Goal: Obtain resource: Obtain resource

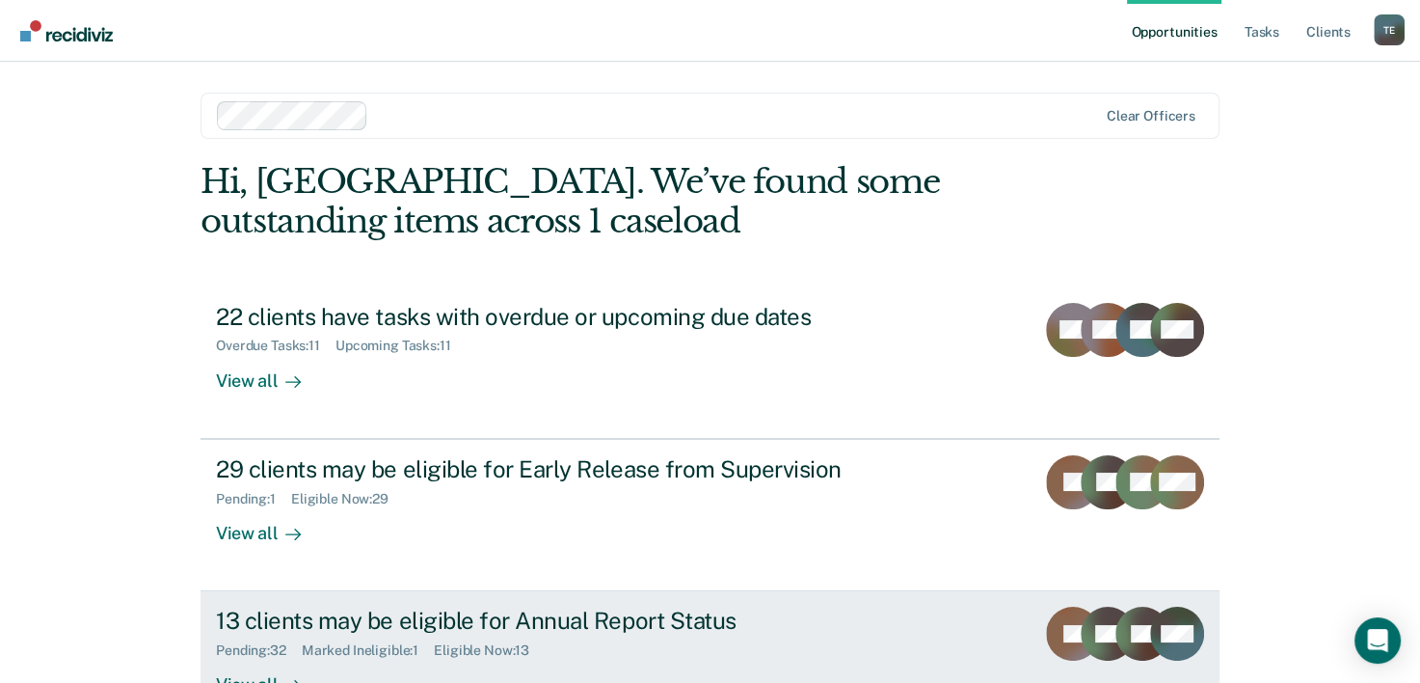
click at [653, 616] on div "13 clients may be eligible for Annual Report Status" at bounding box center [554, 620] width 677 height 28
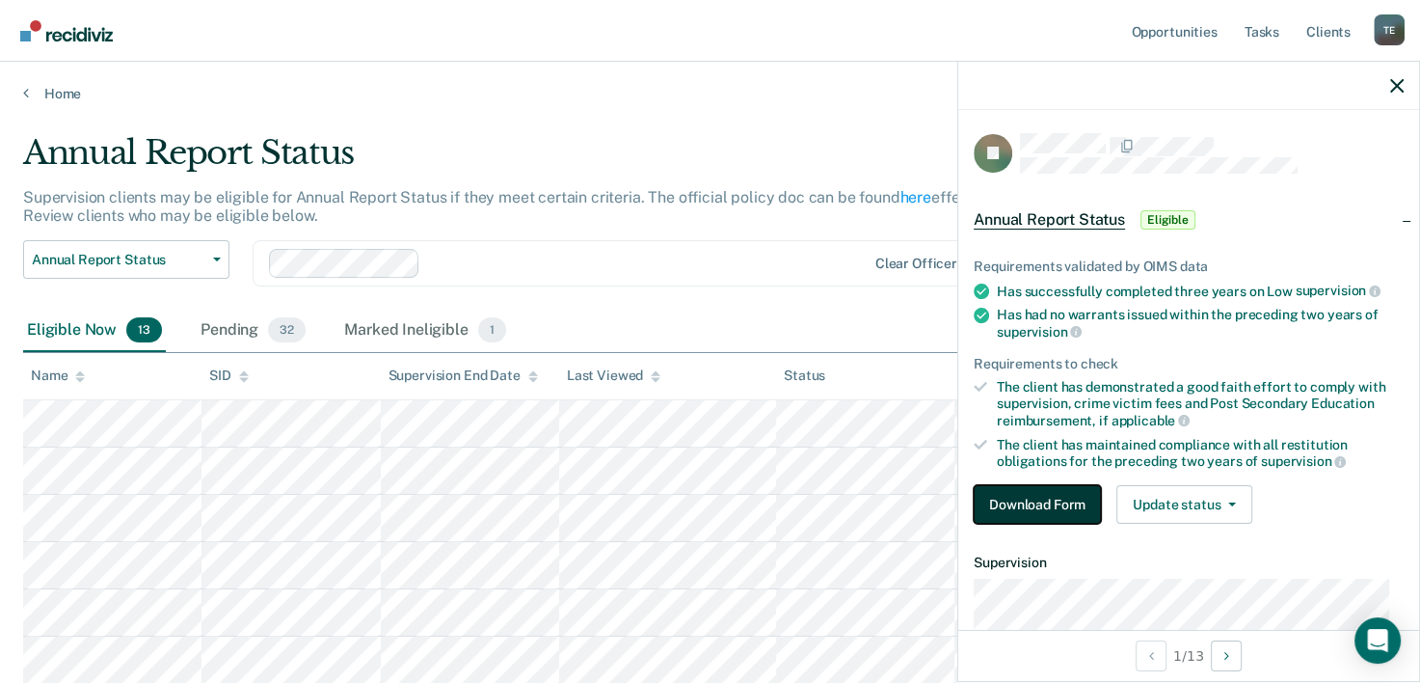
click at [1041, 498] on button "Download Form" at bounding box center [1037, 504] width 127 height 39
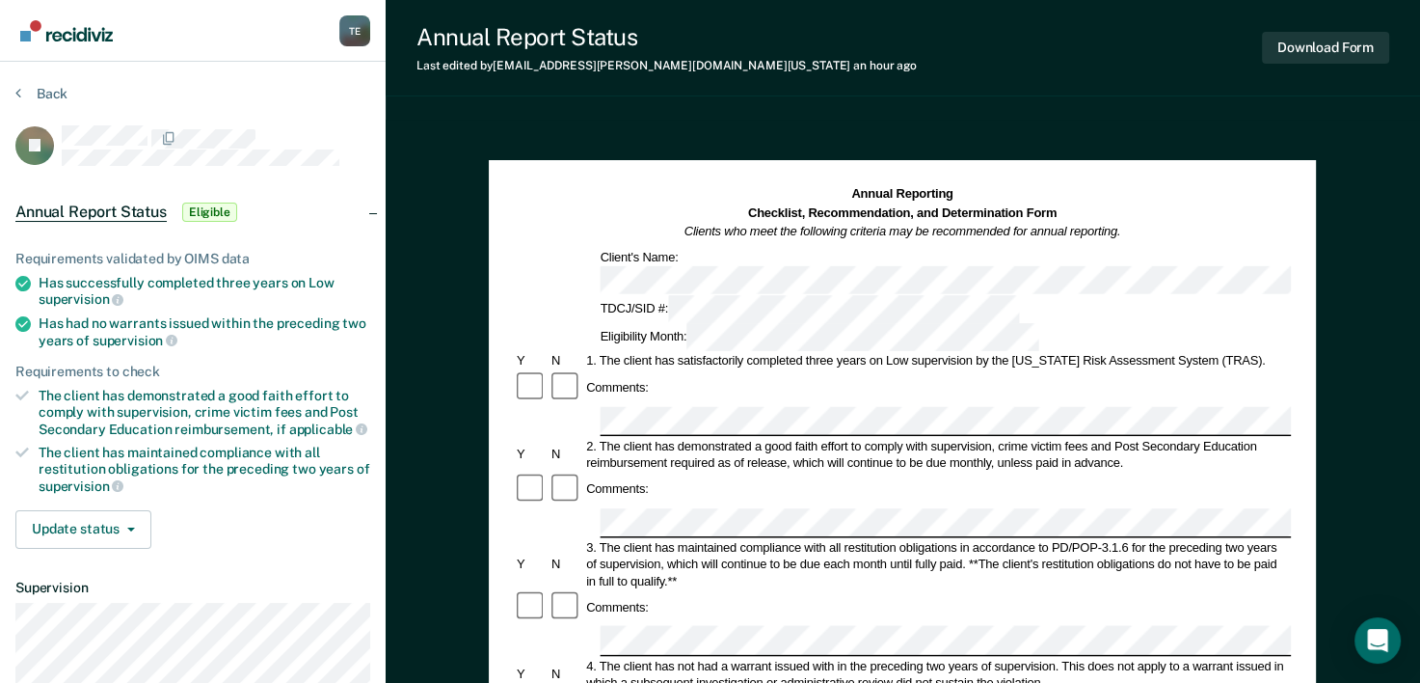
click at [603, 267] on div "Annual Reporting Checklist, Recommendation, and Determination Form Clients who …" at bounding box center [902, 268] width 777 height 166
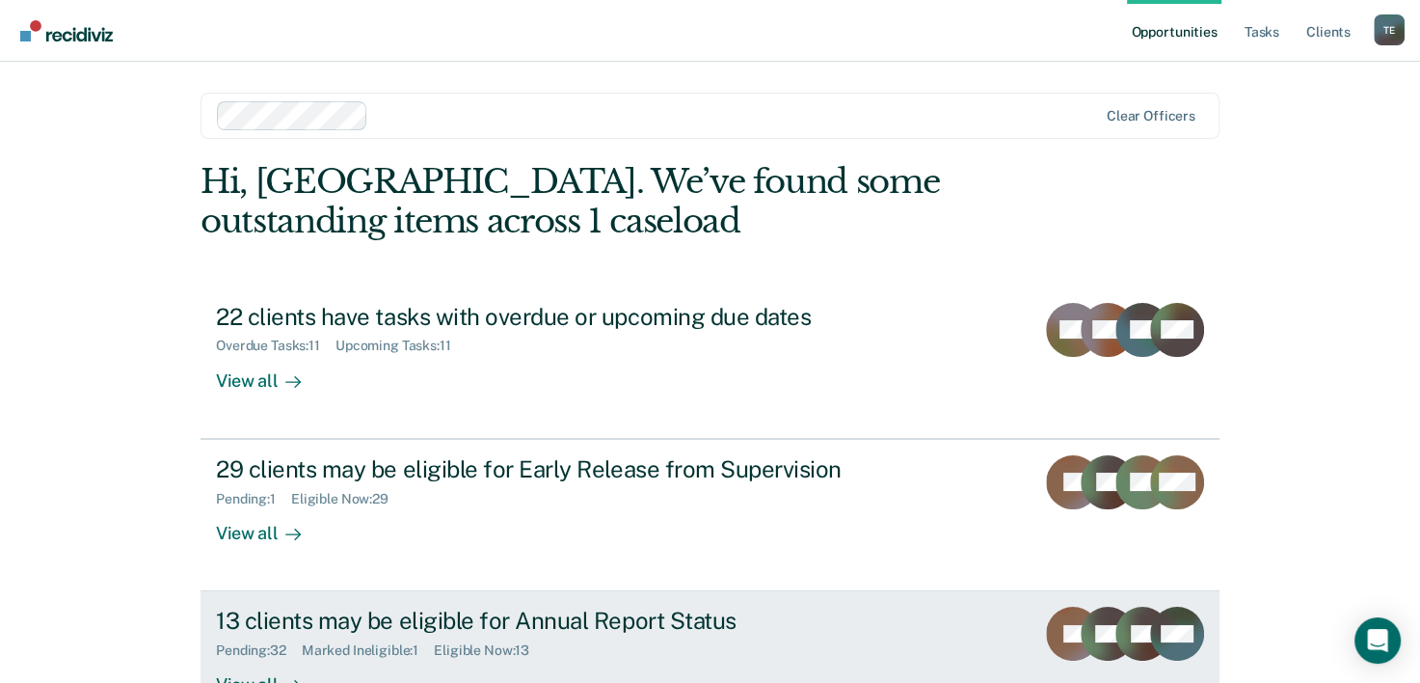
click at [881, 640] on div "Pending : 32 Marked Ineligible : 1 Eligible Now : 13" at bounding box center [554, 646] width 677 height 24
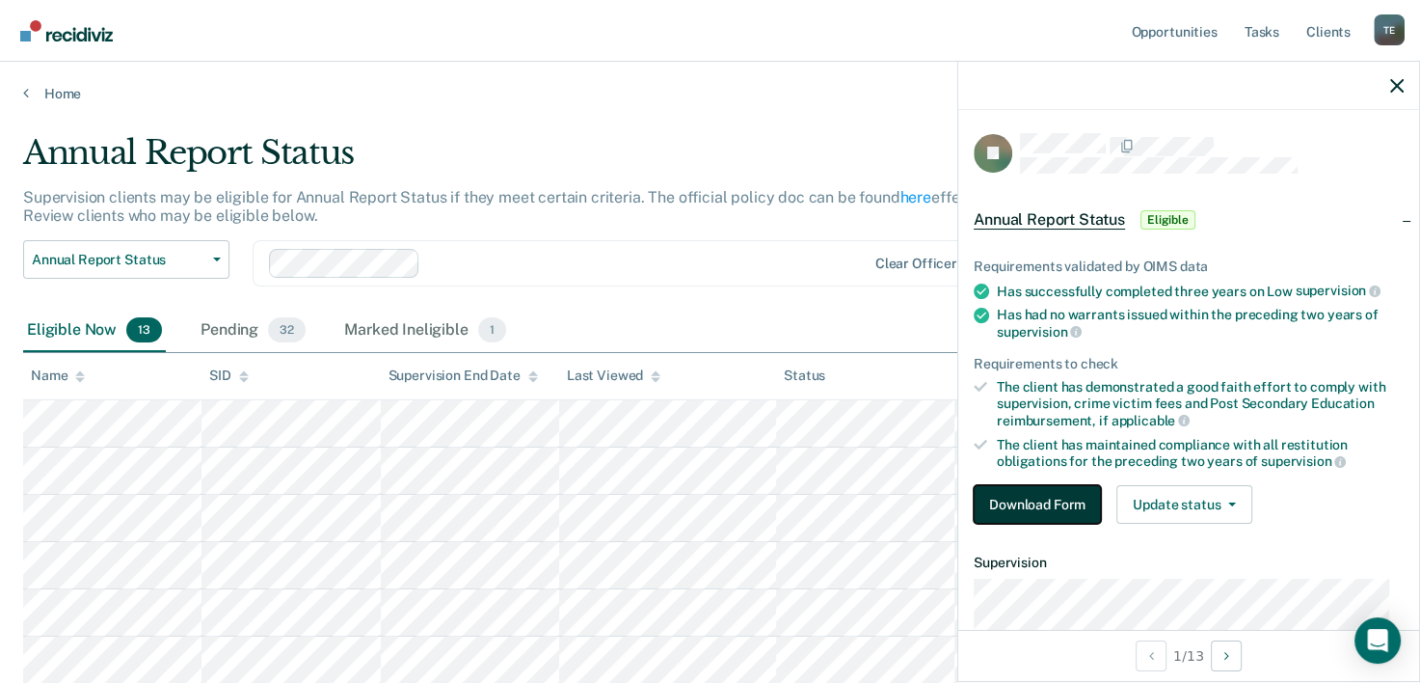
click at [1029, 506] on button "Download Form" at bounding box center [1037, 504] width 127 height 39
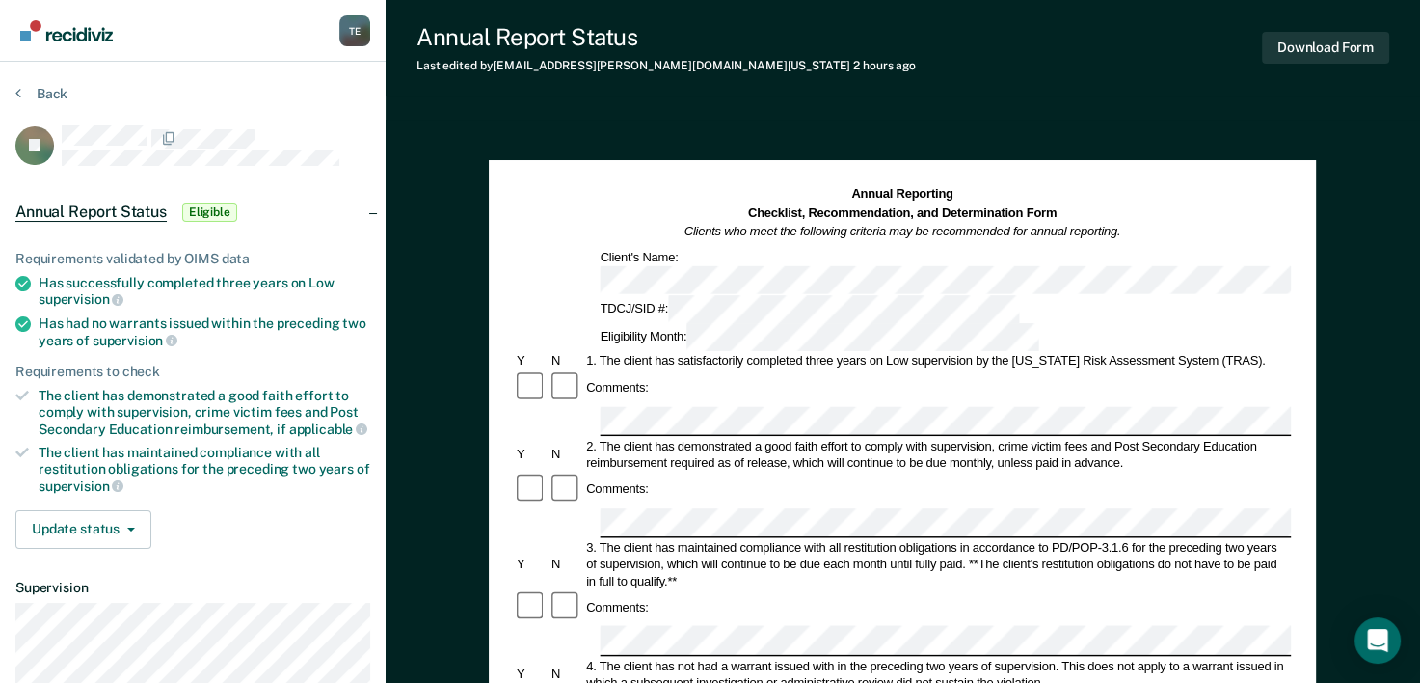
drag, startPoint x: 55, startPoint y: 384, endPoint x: 48, endPoint y: 400, distance: 17.7
click at [48, 400] on div "The client has demonstrated a good faith effort to comply with supervision, cri…" at bounding box center [205, 412] width 332 height 49
drag, startPoint x: 48, startPoint y: 400, endPoint x: 113, endPoint y: 401, distance: 64.6
click at [113, 401] on li "The client has demonstrated a good faith effort to comply with supervision, cri…" at bounding box center [192, 412] width 355 height 49
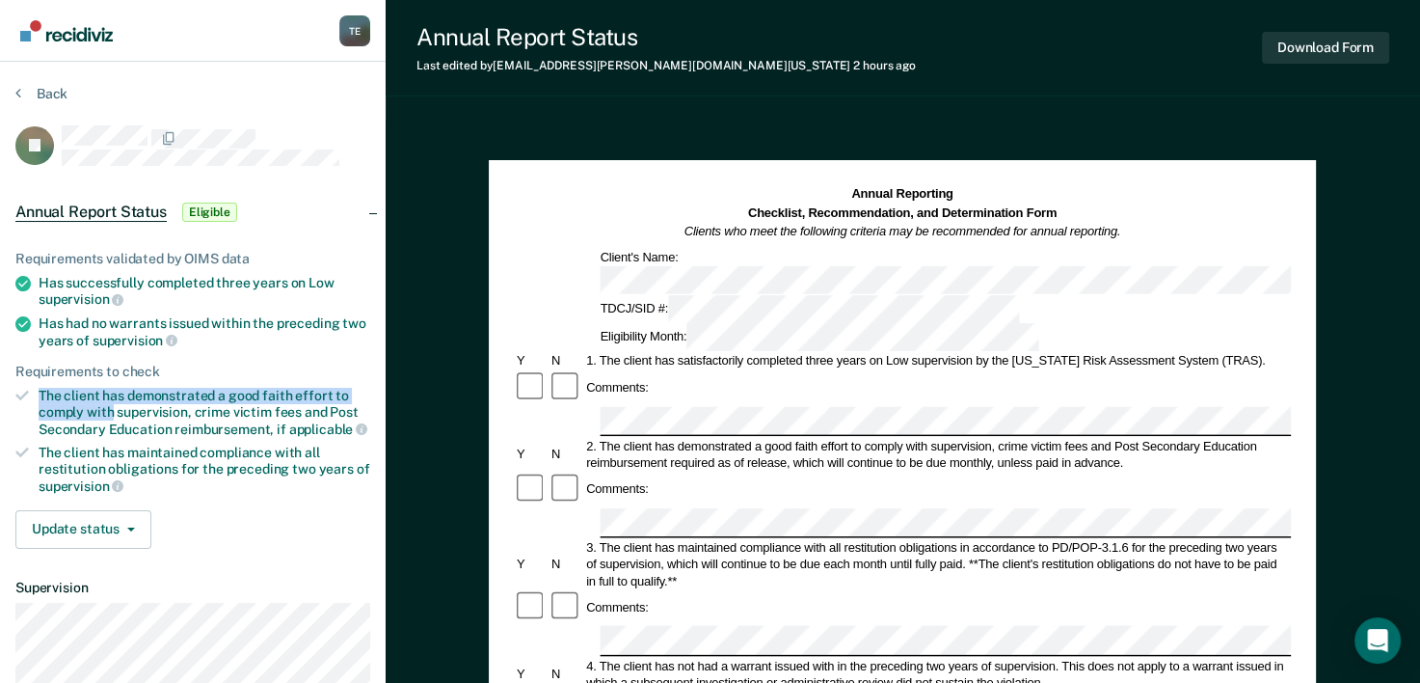
copy div "The client has demonstrated a good faith effort to comply with"
click at [256, 132] on div at bounding box center [216, 137] width 309 height 24
drag, startPoint x: 41, startPoint y: 388, endPoint x: 116, endPoint y: 401, distance: 75.5
click at [116, 401] on div "The client has demonstrated a good faith effort to comply with supervision, cri…" at bounding box center [205, 412] width 332 height 49
copy div "The client has demonstrated a good faith effort to comply with"
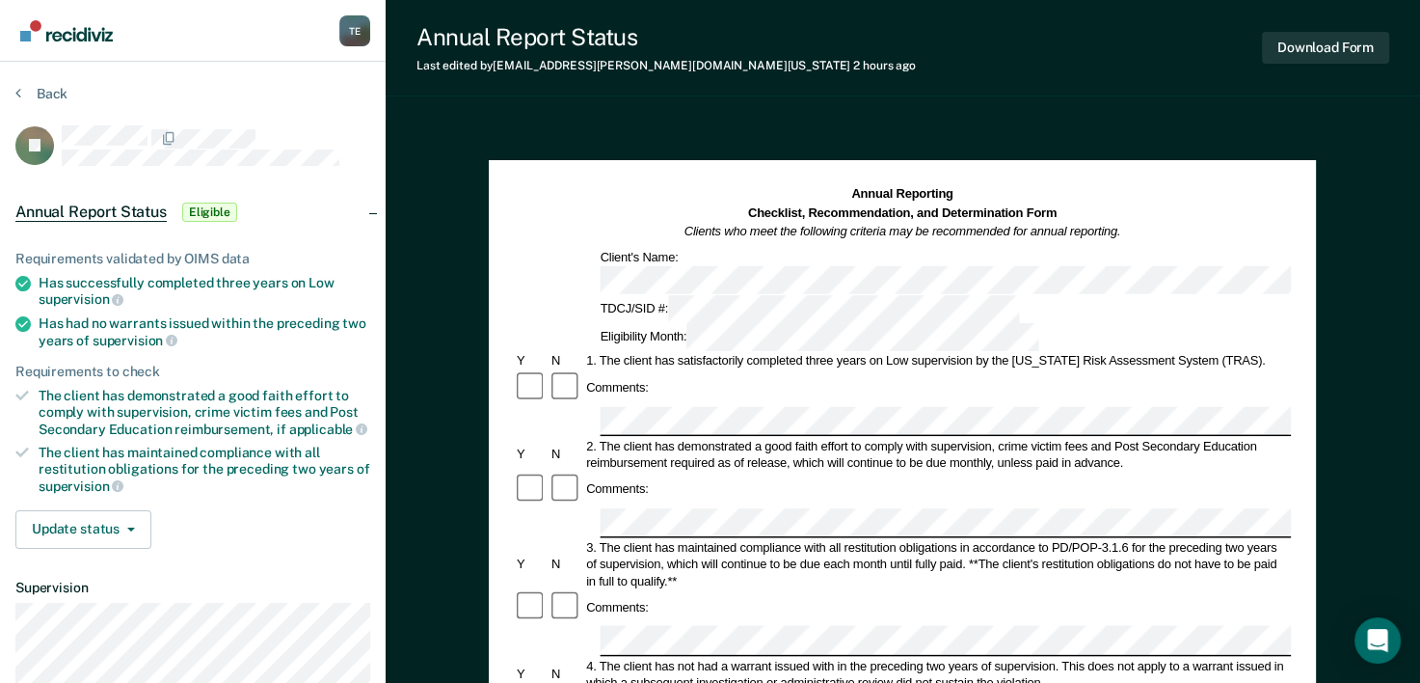
click at [731, 539] on div "3. The client has maintained compliance with all restitution obligations in acc…" at bounding box center [938, 564] width 708 height 50
drag, startPoint x: 766, startPoint y: 602, endPoint x: 193, endPoint y: 405, distance: 605.6
click at [193, 405] on div "The client has demonstrated a good faith effort to comply with supervision, cri…" at bounding box center [205, 412] width 332 height 49
drag, startPoint x: 40, startPoint y: 315, endPoint x: 177, endPoint y: 328, distance: 138.4
click at [177, 328] on div "Has had no warrants issued within the preceding two years of supervision" at bounding box center [205, 331] width 332 height 33
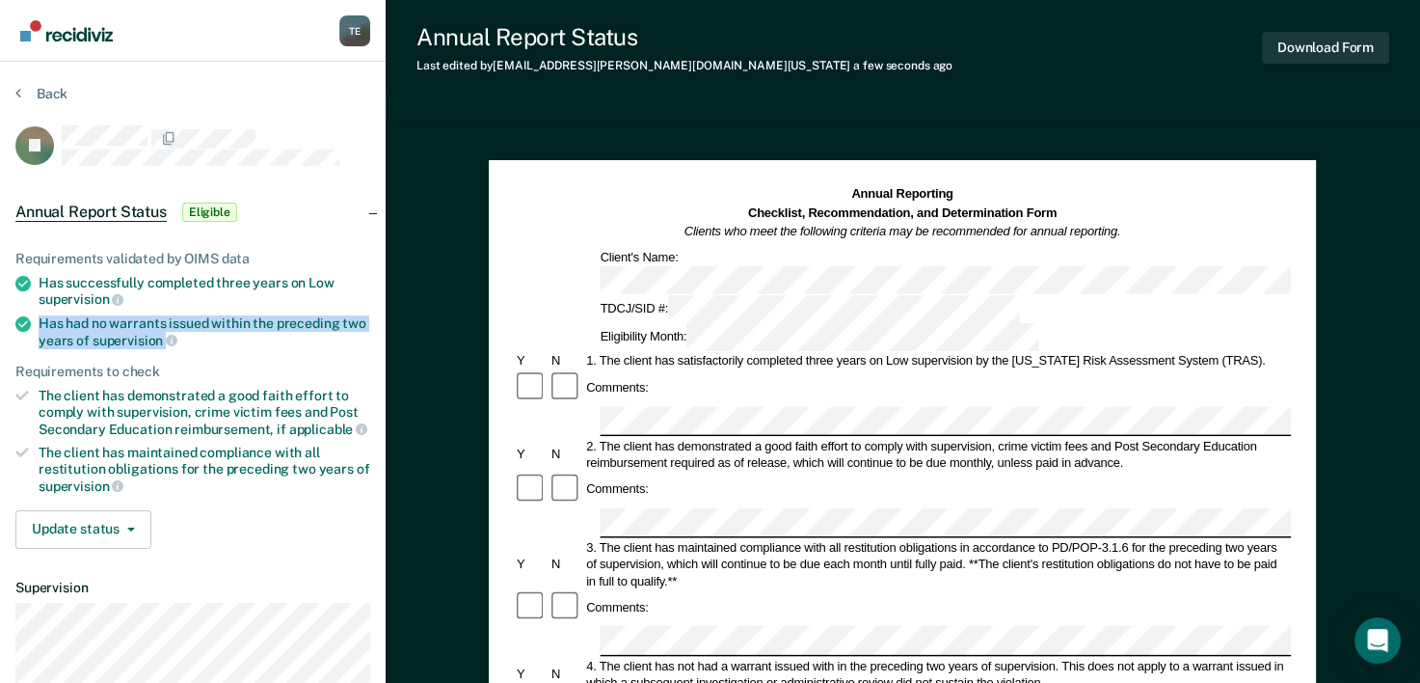
copy div "Has had no warrants issued within the preceding two years of supervision"
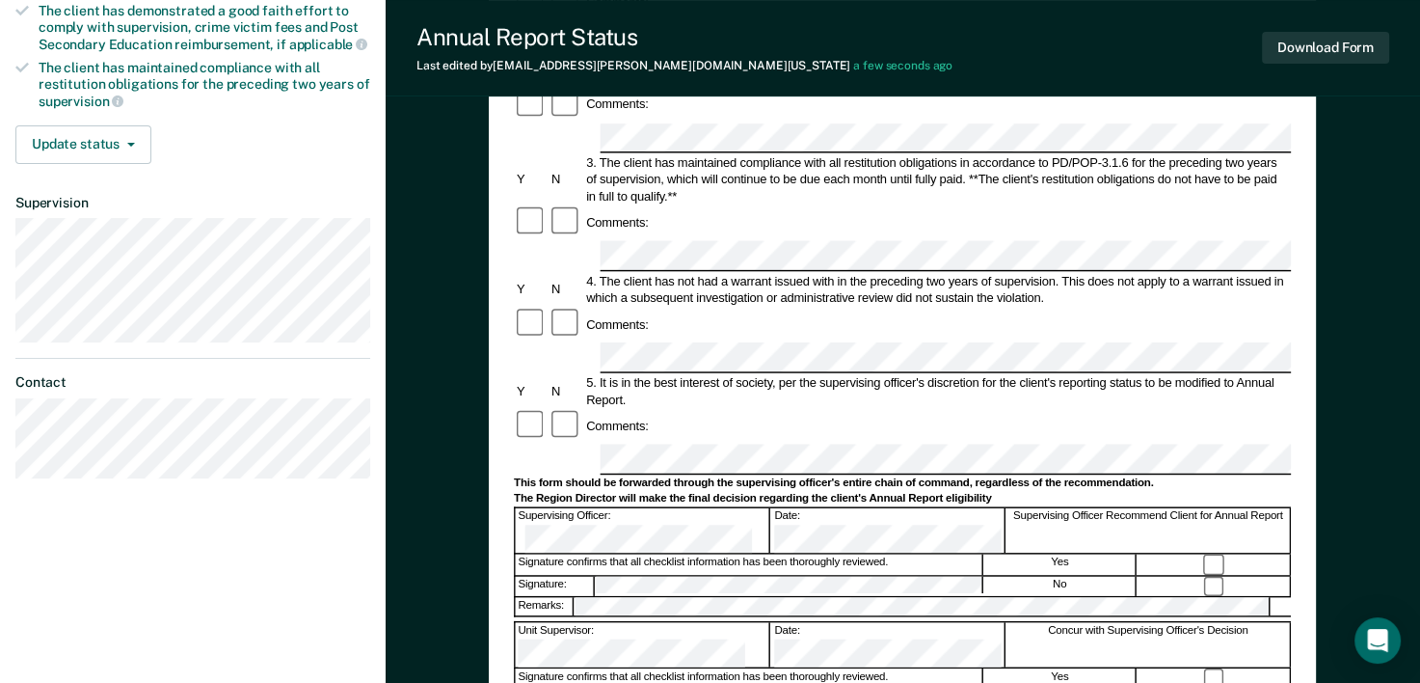
scroll to position [391, 0]
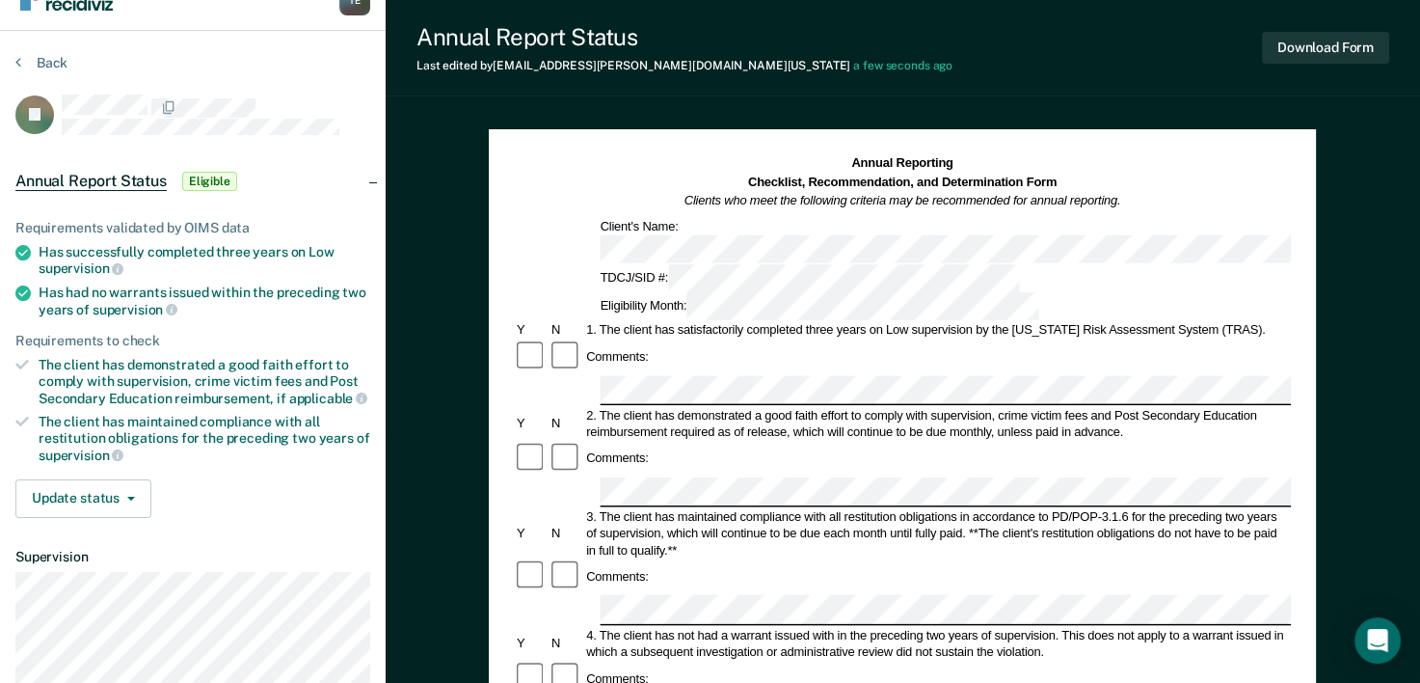
scroll to position [25, 0]
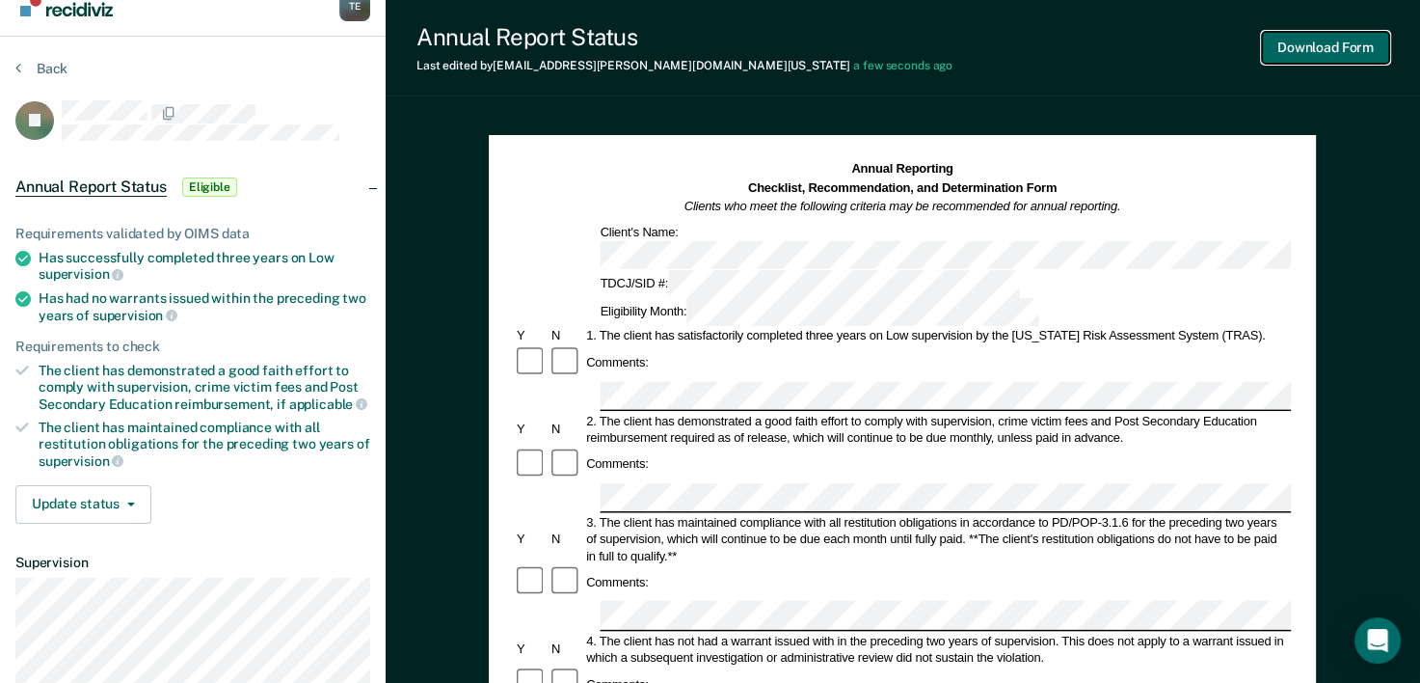
click at [1344, 43] on button "Download Form" at bounding box center [1325, 48] width 127 height 32
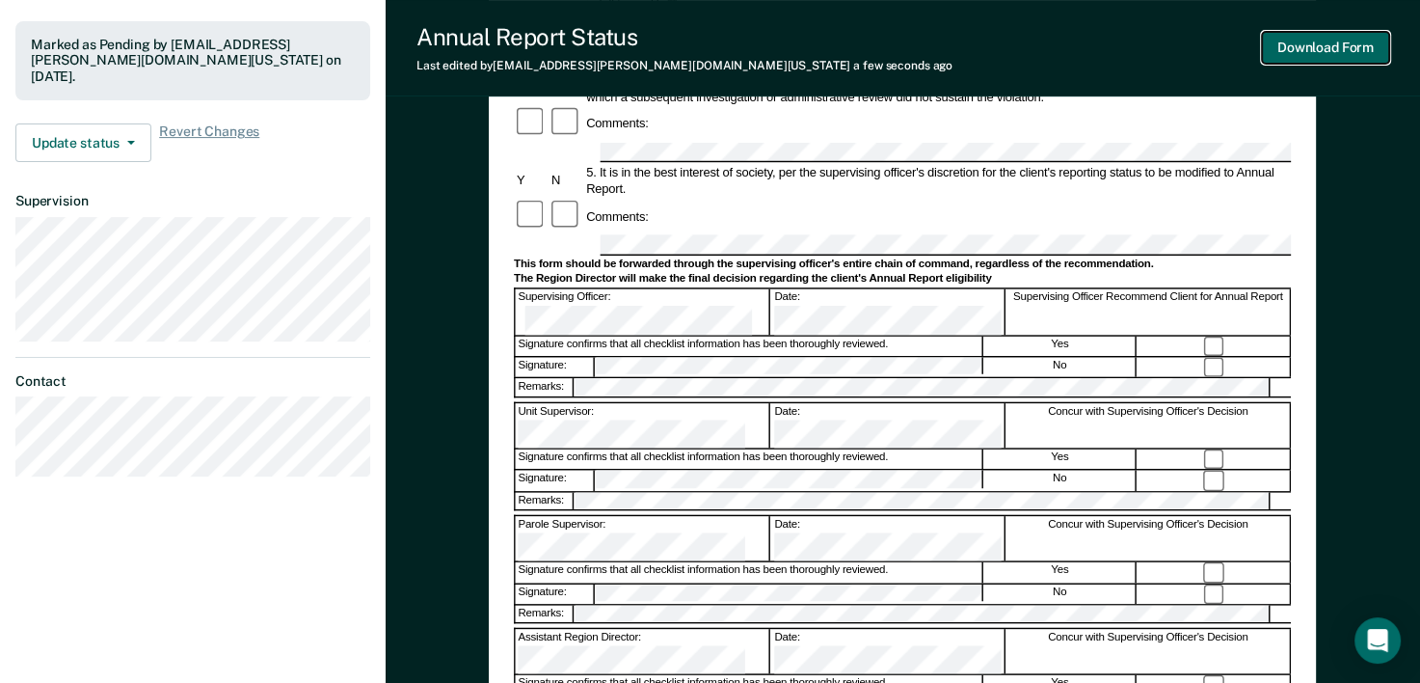
click at [1278, 54] on button "Download Form" at bounding box center [1325, 48] width 127 height 32
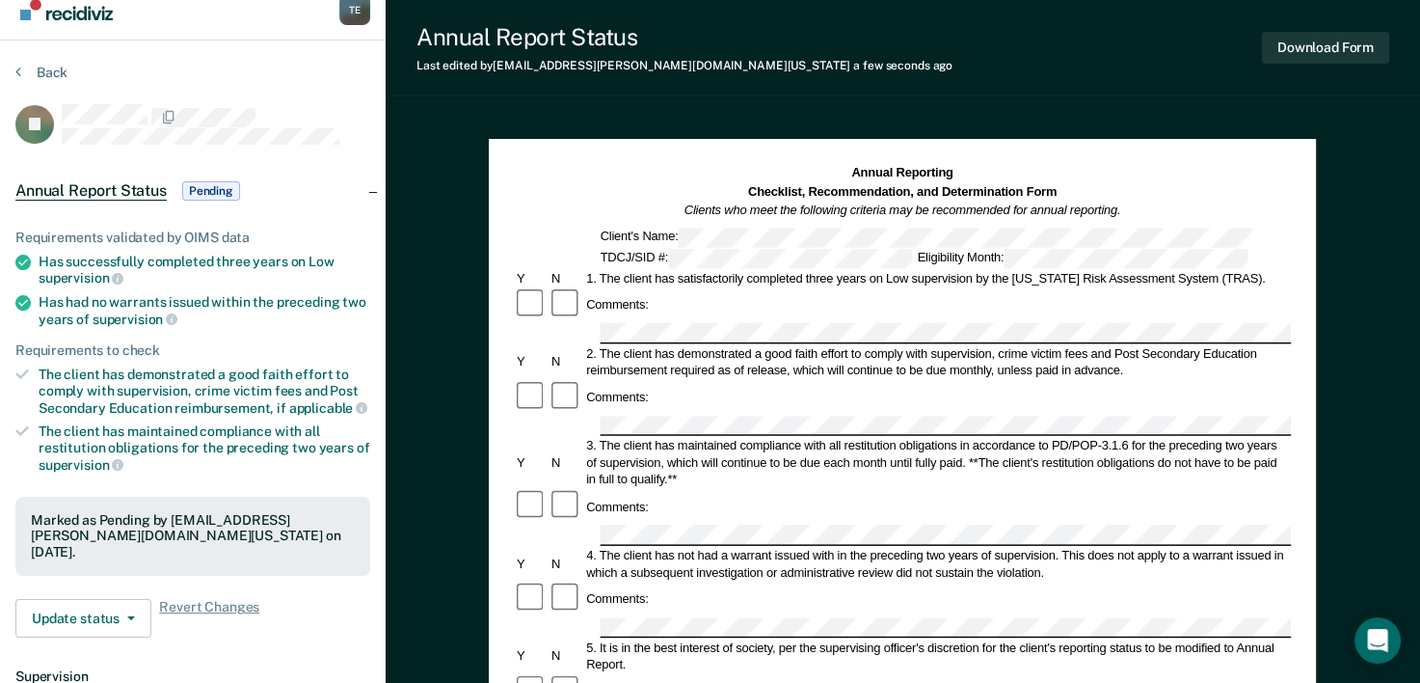
scroll to position [0, 0]
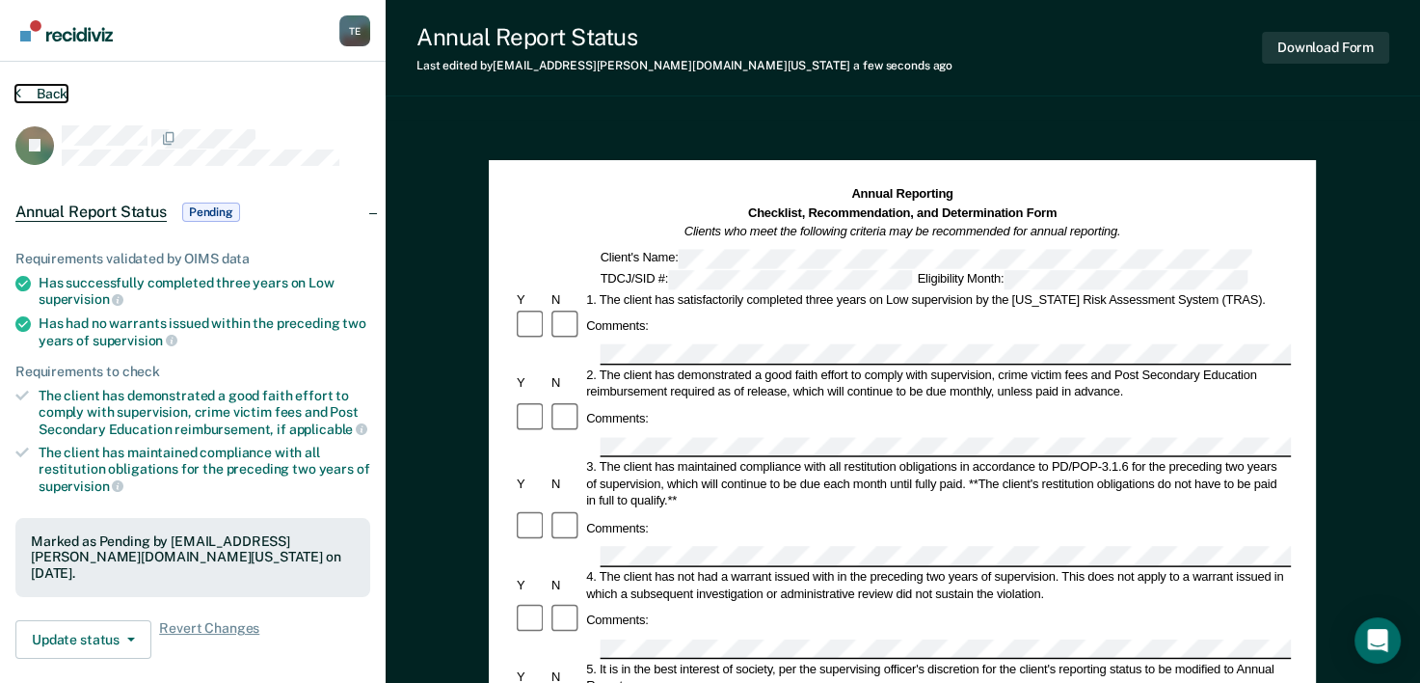
click at [35, 94] on button "Back" at bounding box center [41, 93] width 52 height 17
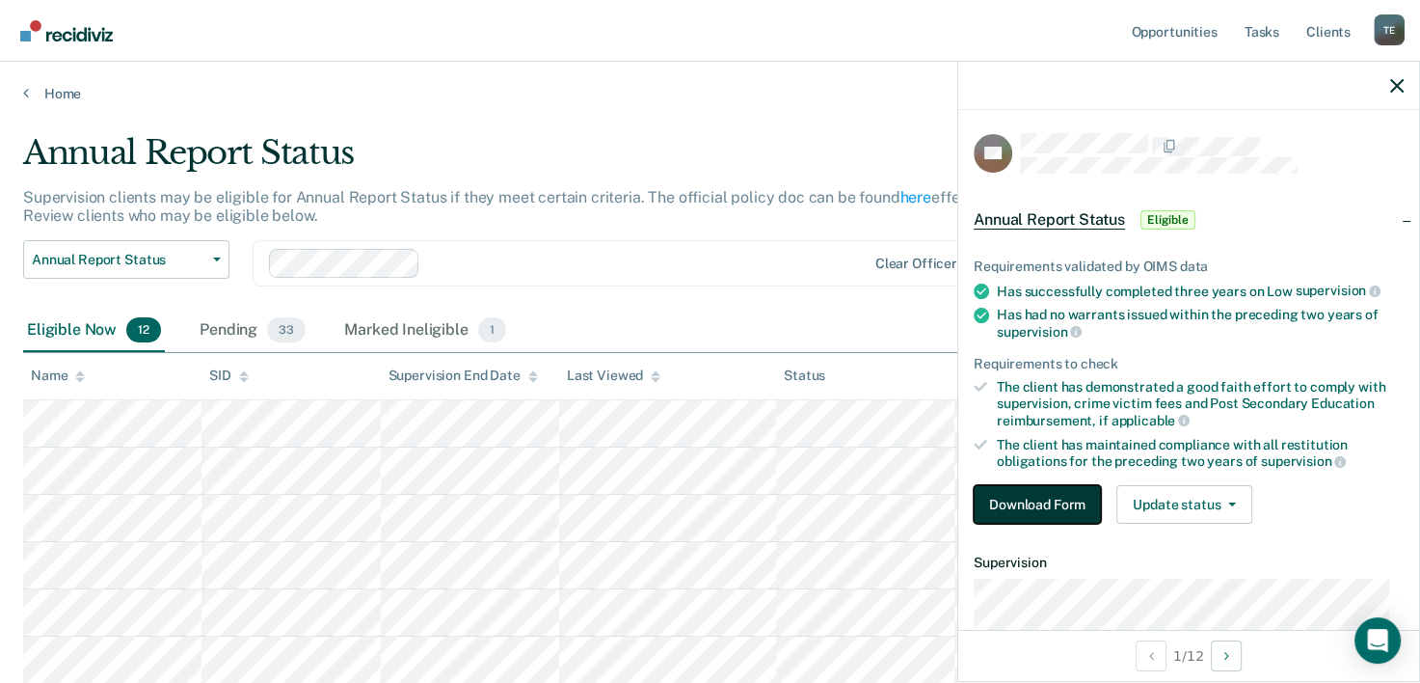
click at [1010, 485] on button "Download Form" at bounding box center [1037, 504] width 127 height 39
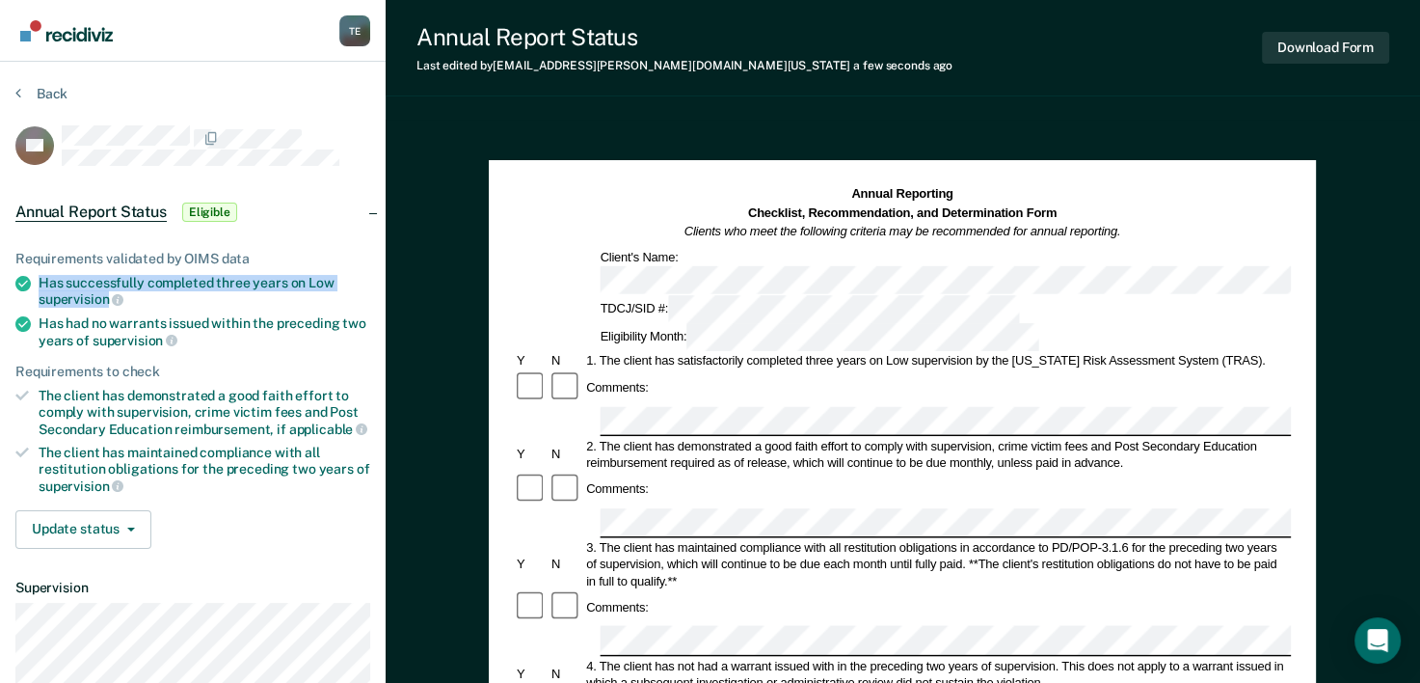
drag, startPoint x: 37, startPoint y: 278, endPoint x: 109, endPoint y: 293, distance: 73.9
click at [109, 293] on li "Has successfully completed three years on Low supervision" at bounding box center [192, 291] width 355 height 33
copy div "Has successfully completed three years on Low supervision"
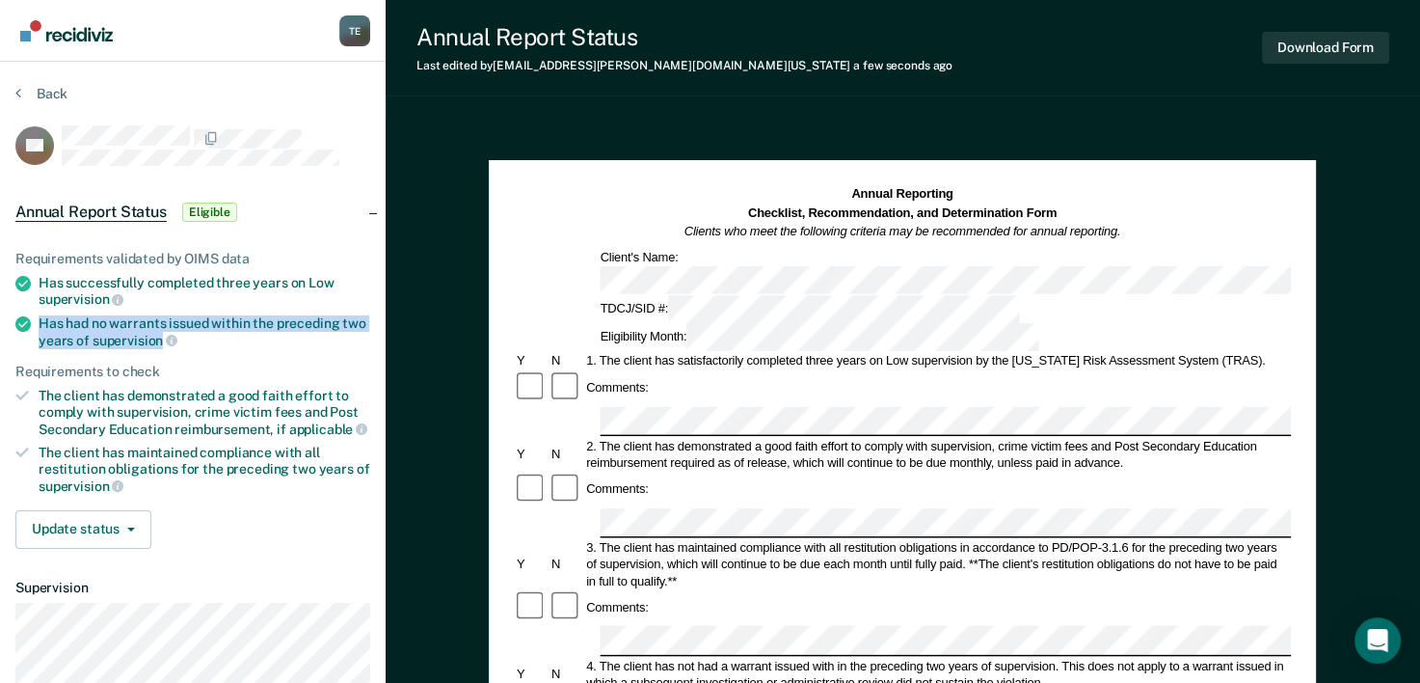
drag, startPoint x: 42, startPoint y: 316, endPoint x: 153, endPoint y: 336, distance: 112.7
click at [153, 336] on div "Has had no warrants issued within the preceding two years of supervision" at bounding box center [205, 331] width 332 height 33
copy div "Has had no warrants issued within the preceding two years of supervisio"
click at [222, 355] on div "Tyqaisha [PERSON_NAME] Profile How it works Log Out Back BB Annual Report Statu…" at bounding box center [710, 650] width 1420 height 1300
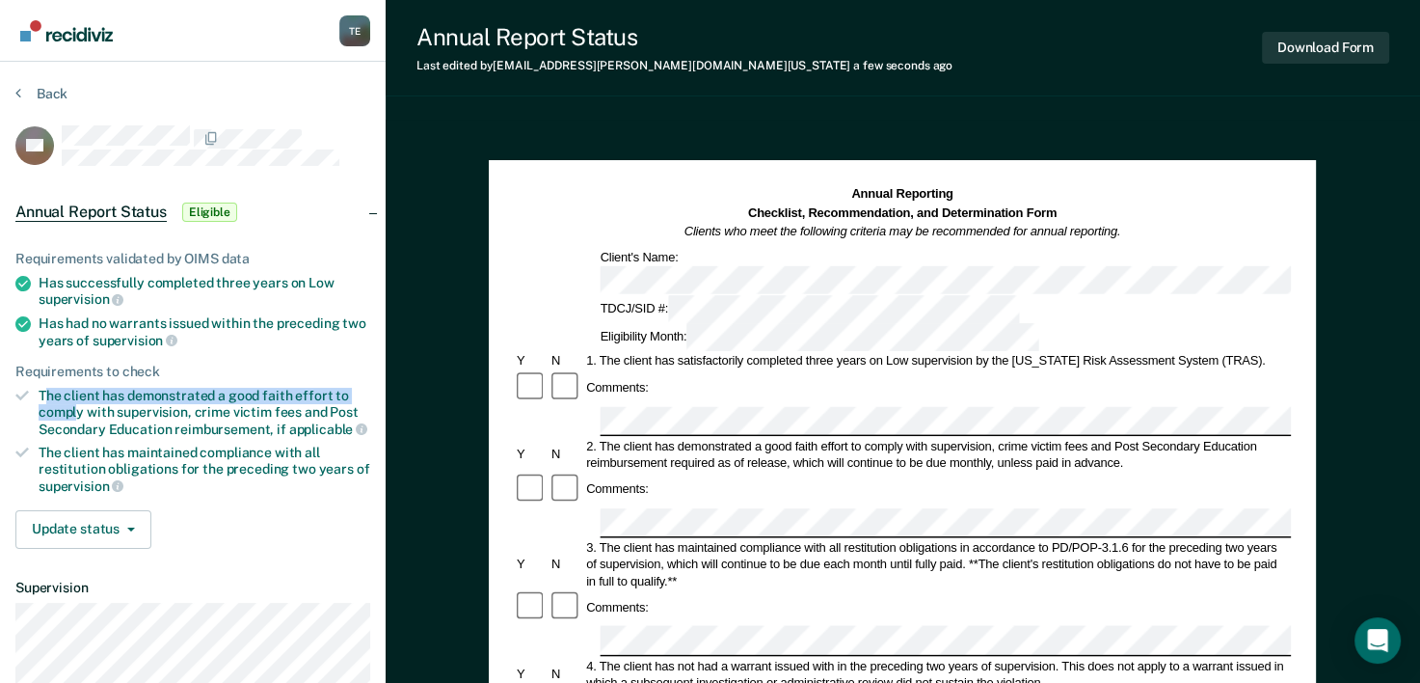
drag, startPoint x: 42, startPoint y: 386, endPoint x: 73, endPoint y: 400, distance: 34.1
click at [73, 400] on div "The client has demonstrated a good faith effort to comply with supervision, cri…" at bounding box center [205, 412] width 332 height 49
drag, startPoint x: 73, startPoint y: 400, endPoint x: 121, endPoint y: 400, distance: 47.2
click at [121, 400] on div "The client has demonstrated a good faith effort to comply with supervision, cri…" at bounding box center [205, 412] width 332 height 49
copy div "The client has demonstrated a good faith effort to comply with s"
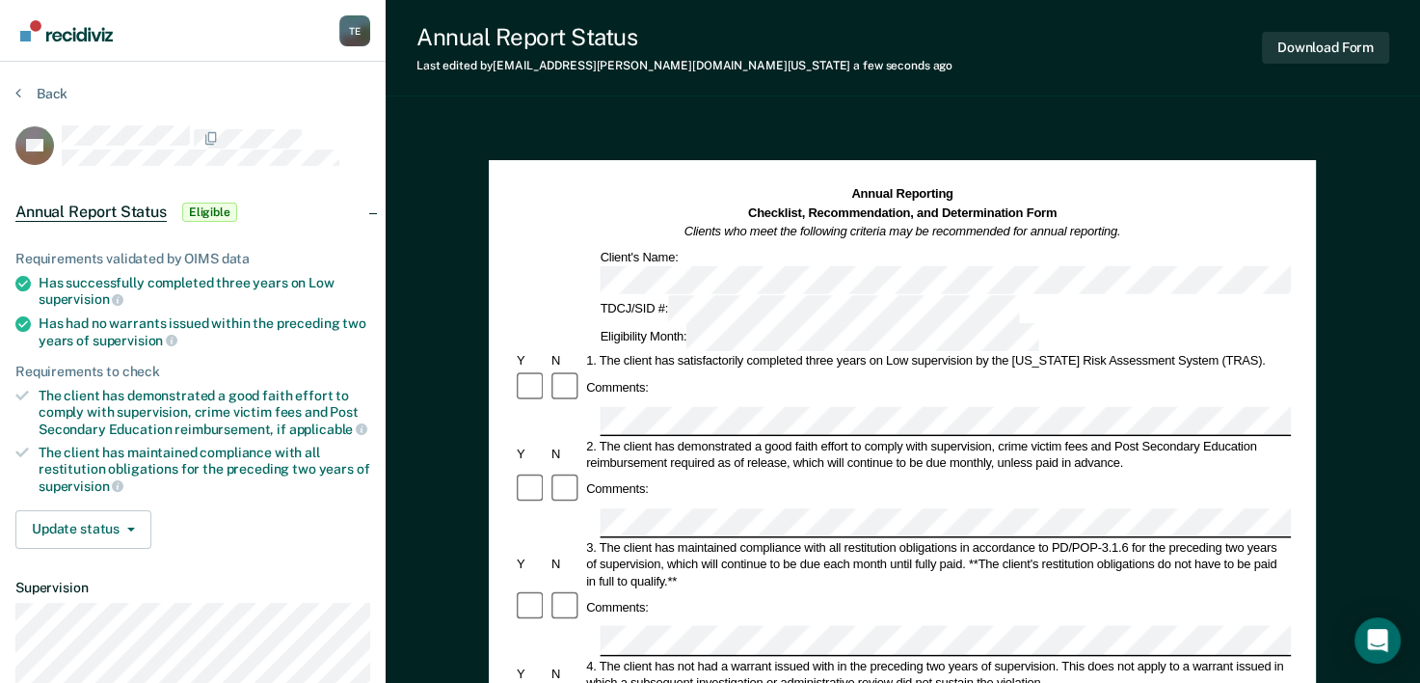
click at [659, 472] on div "Comments:" at bounding box center [902, 489] width 777 height 35
click at [738, 657] on div "4. The client has not had a warrant issued with in the preceding two years of s…" at bounding box center [938, 674] width 708 height 34
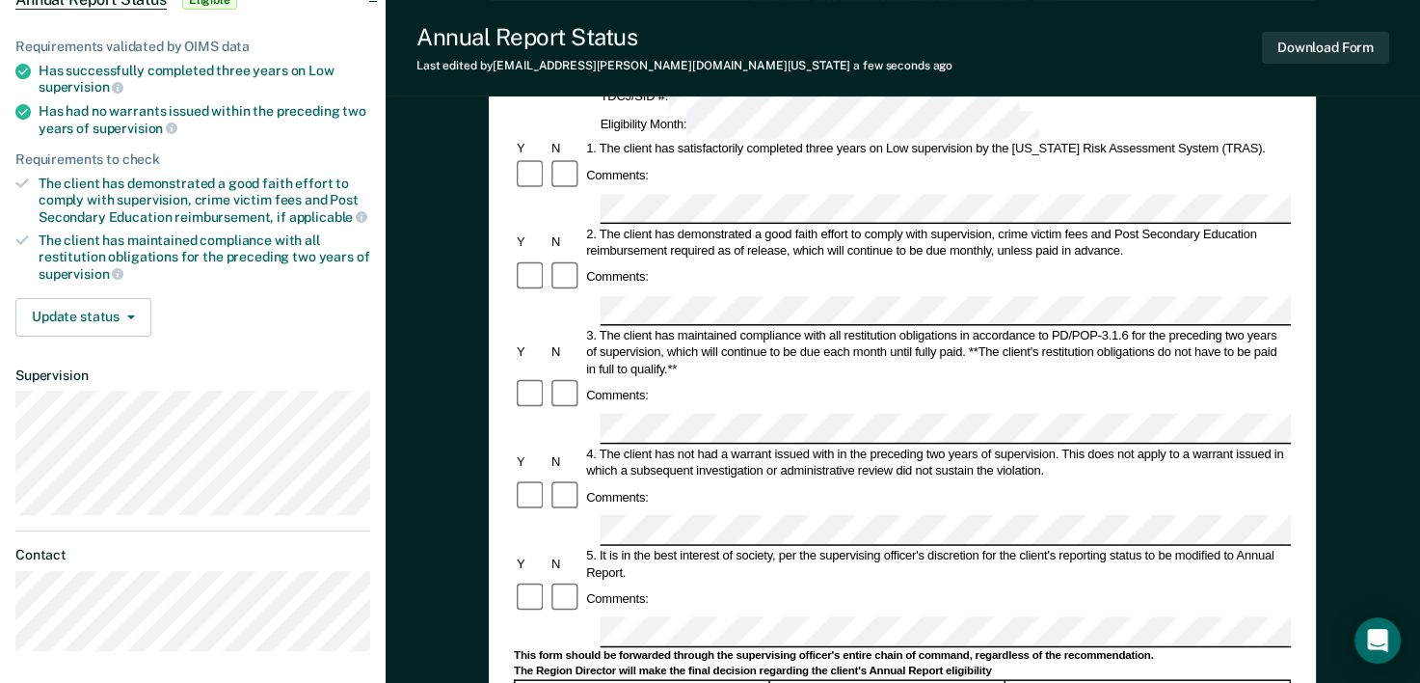
scroll to position [281, 0]
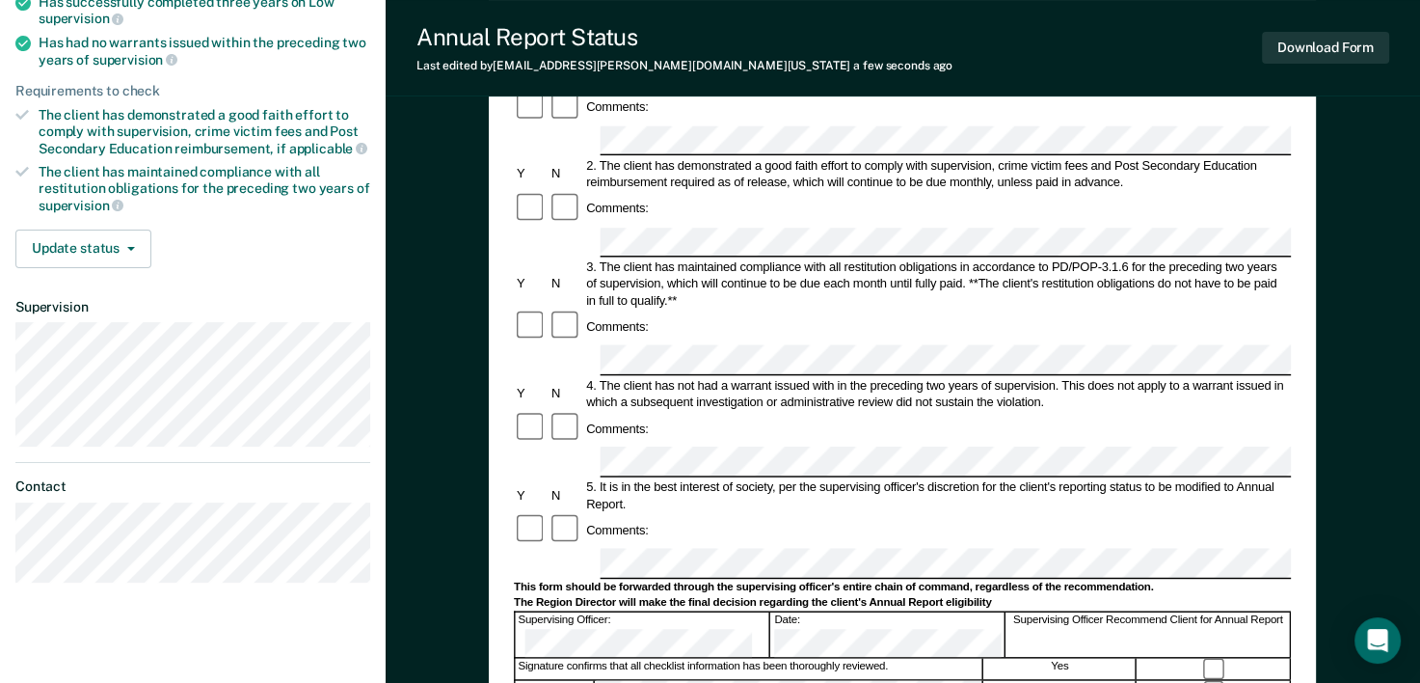
click at [421, 419] on div "Annual Reporting Checklist, Recommendation, and Determination Form Clients who …" at bounding box center [903, 473] width 1035 height 1269
click at [1310, 58] on button "Download Form" at bounding box center [1325, 48] width 127 height 32
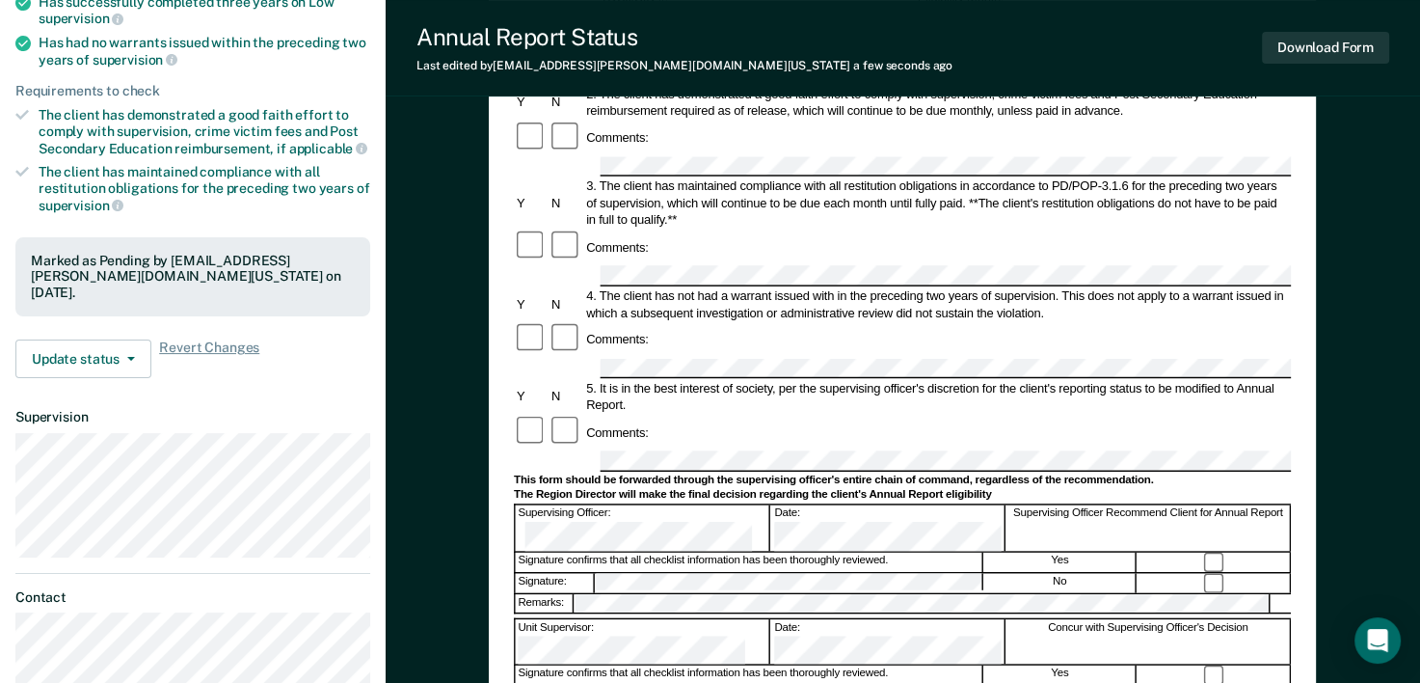
scroll to position [0, 0]
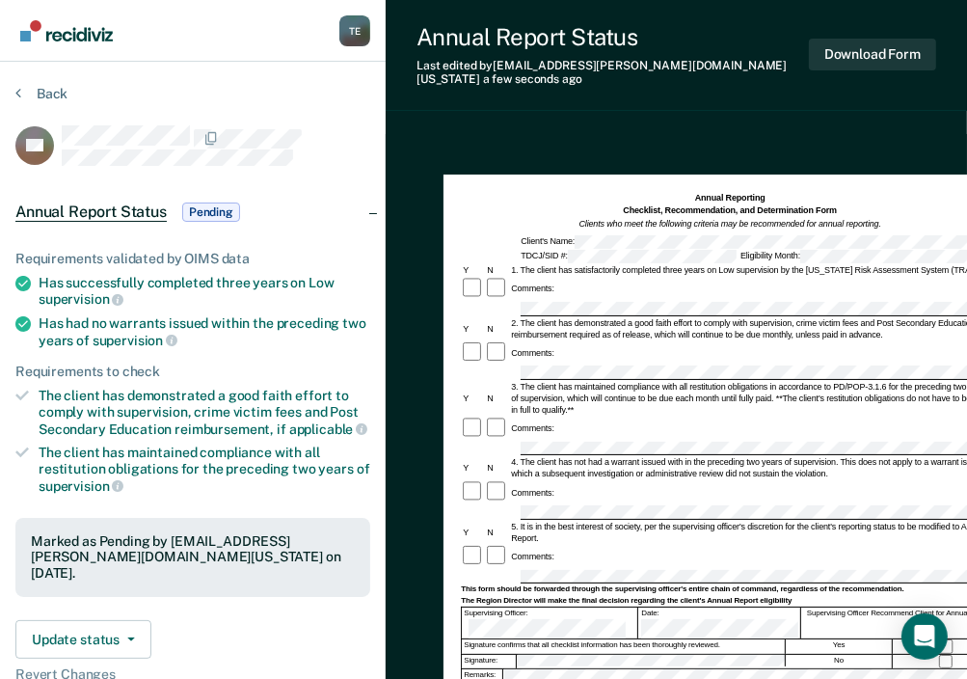
click at [11, 181] on div "Annual Report Status Pending" at bounding box center [193, 212] width 386 height 62
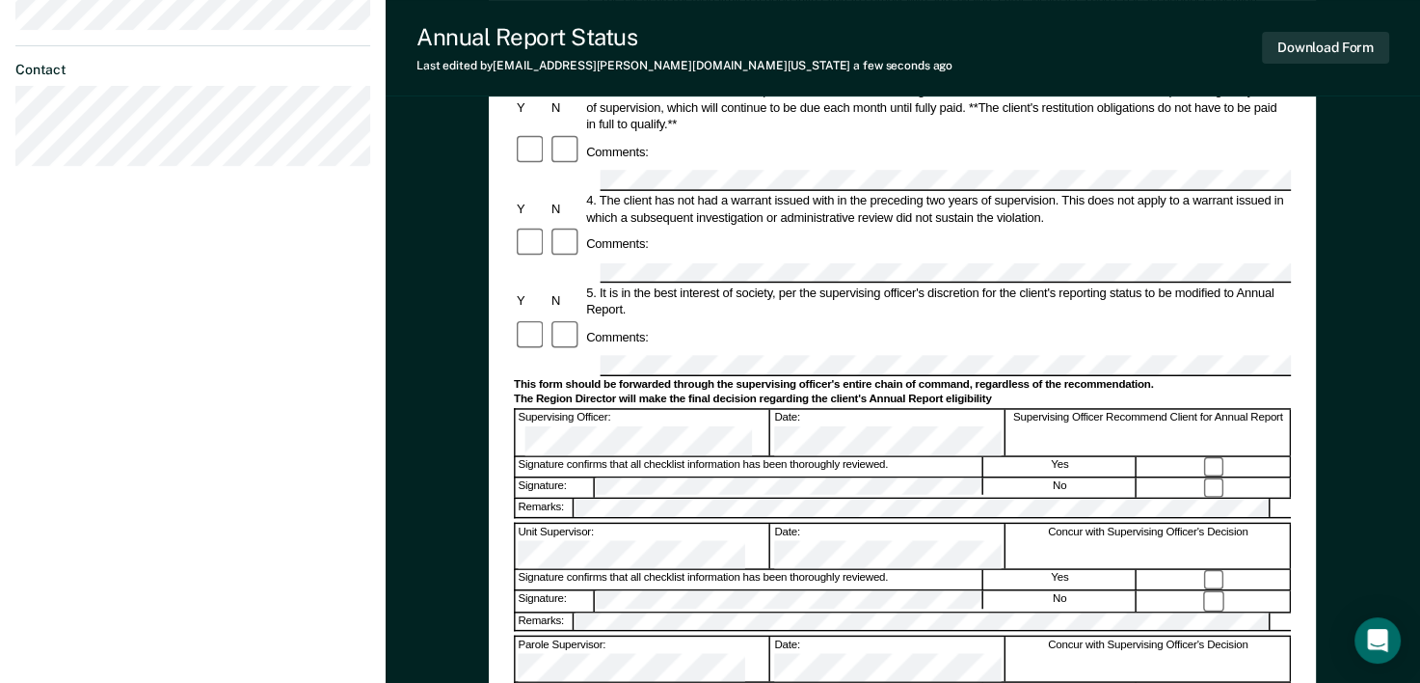
scroll to position [378, 0]
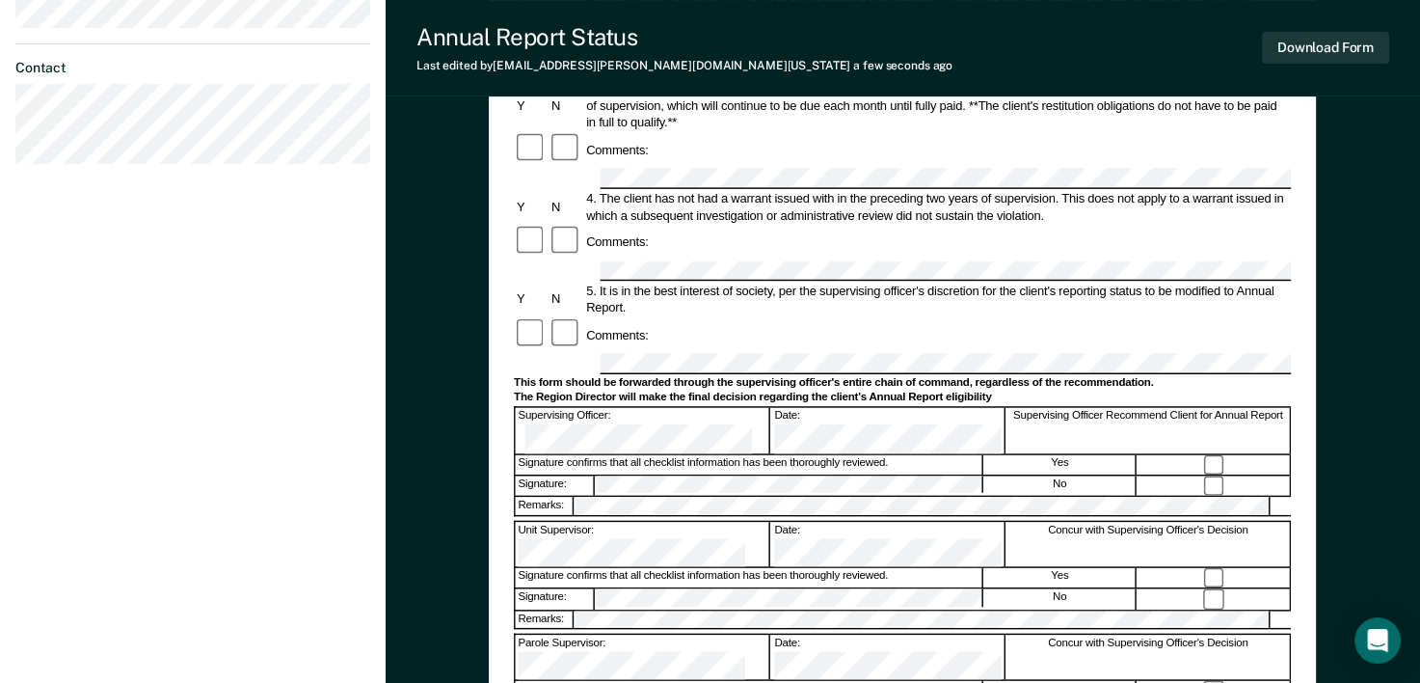
drag, startPoint x: 1419, startPoint y: 344, endPoint x: 1439, endPoint y: 413, distance: 71.1
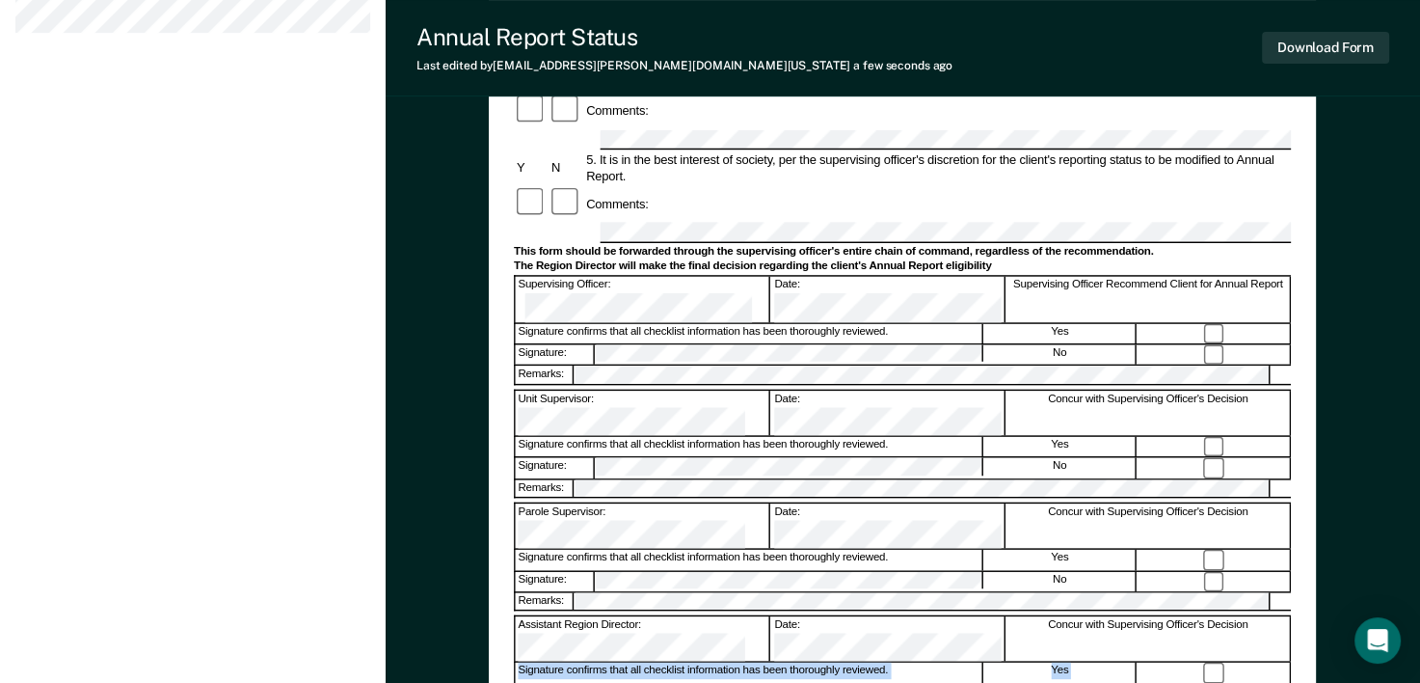
scroll to position [536, 0]
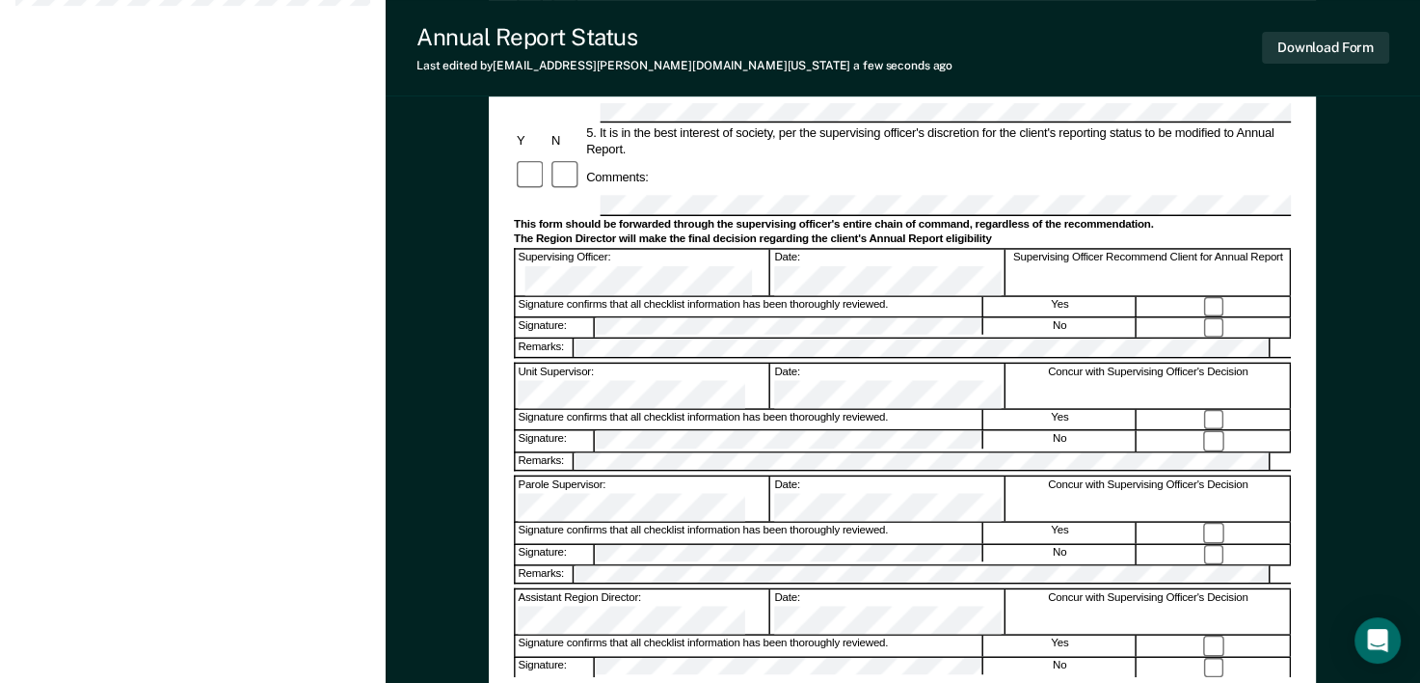
click at [1306, 624] on div "Annual Reporting Checklist, Recommendation, and Determination Form Clients who …" at bounding box center [902, 163] width 827 height 1078
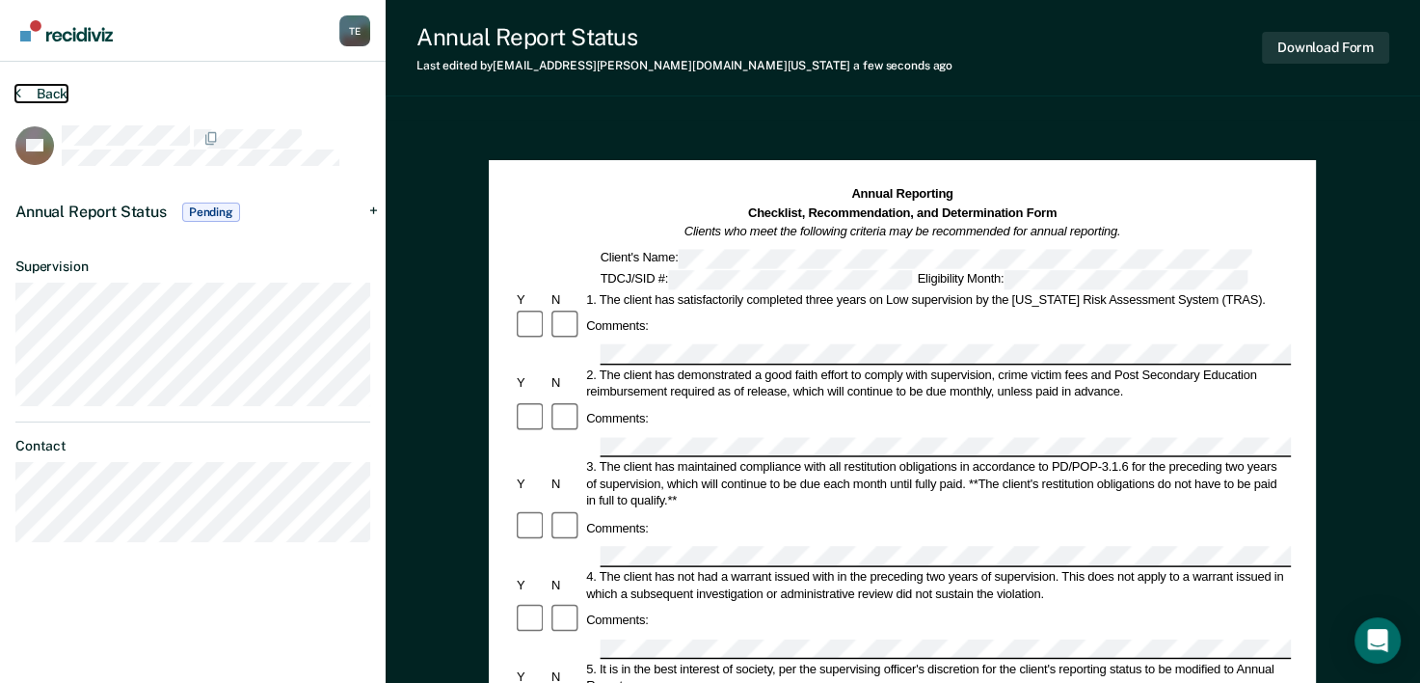
click at [61, 92] on button "Back" at bounding box center [41, 93] width 52 height 17
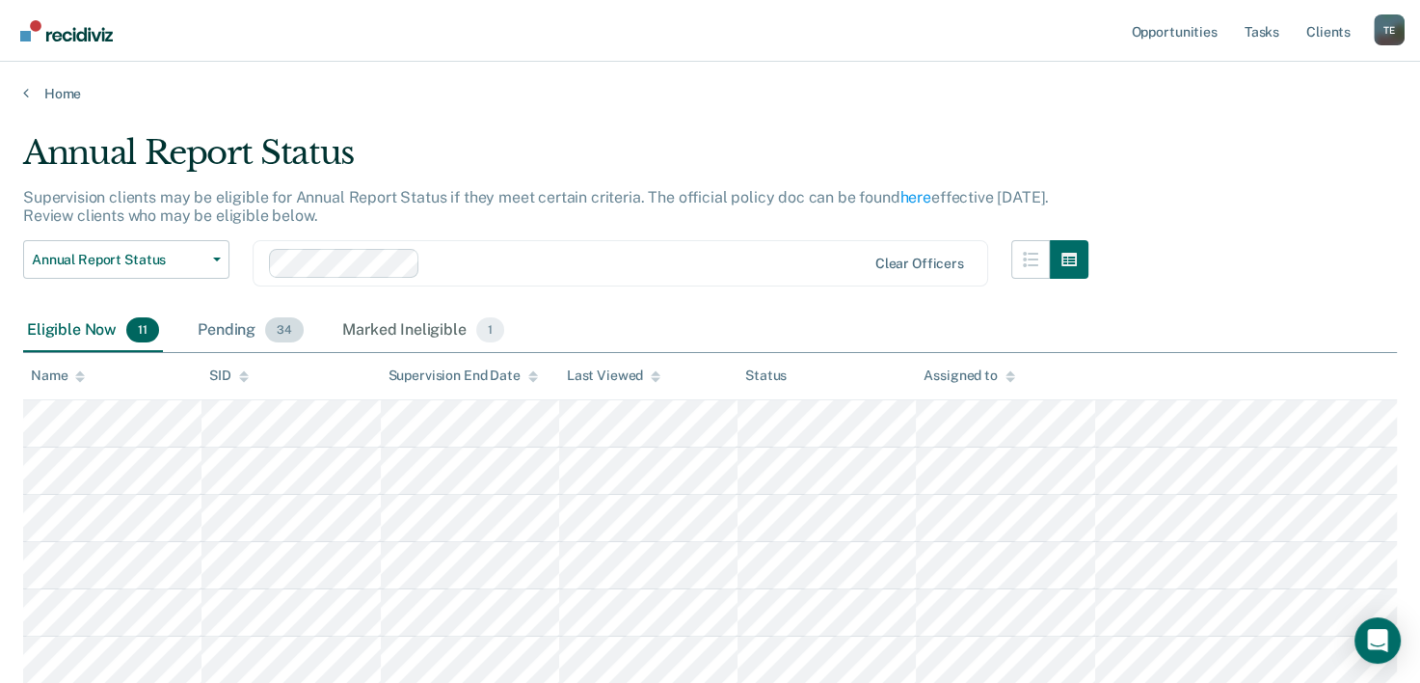
click at [258, 322] on div "Pending 34" at bounding box center [251, 331] width 114 height 42
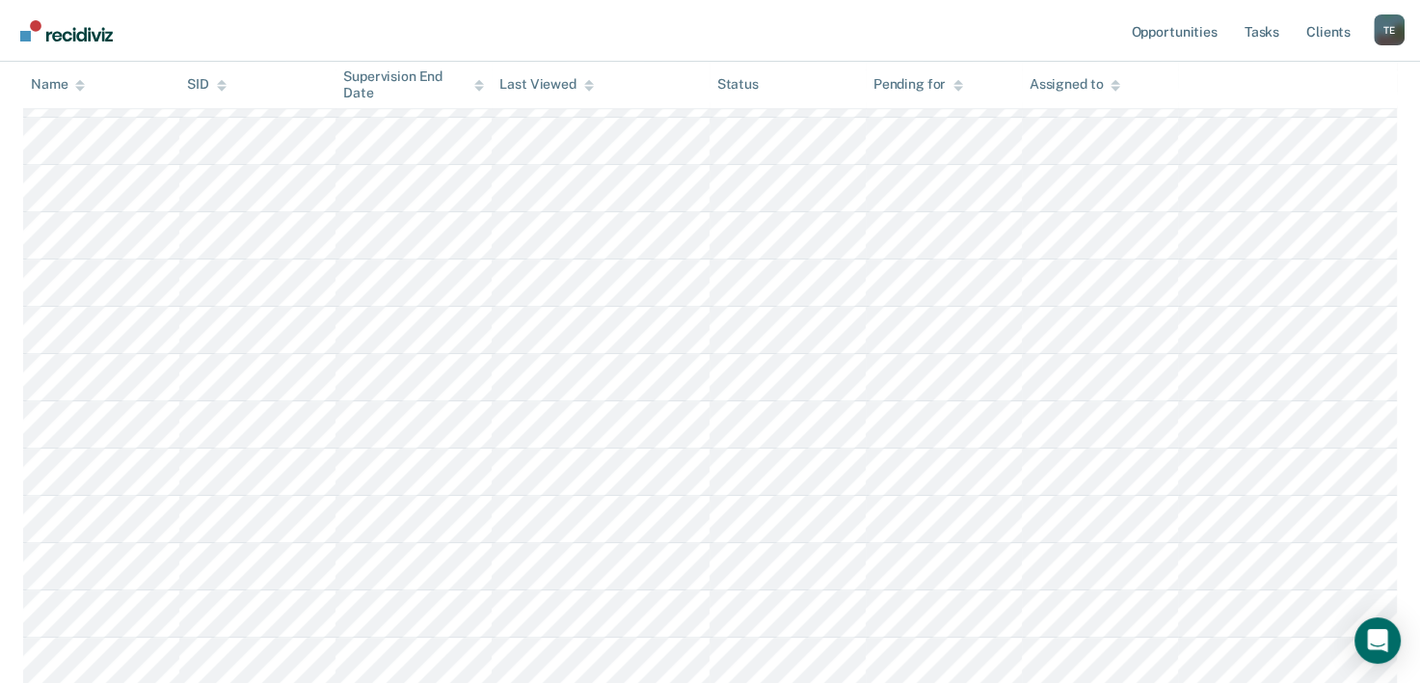
scroll to position [1461, 0]
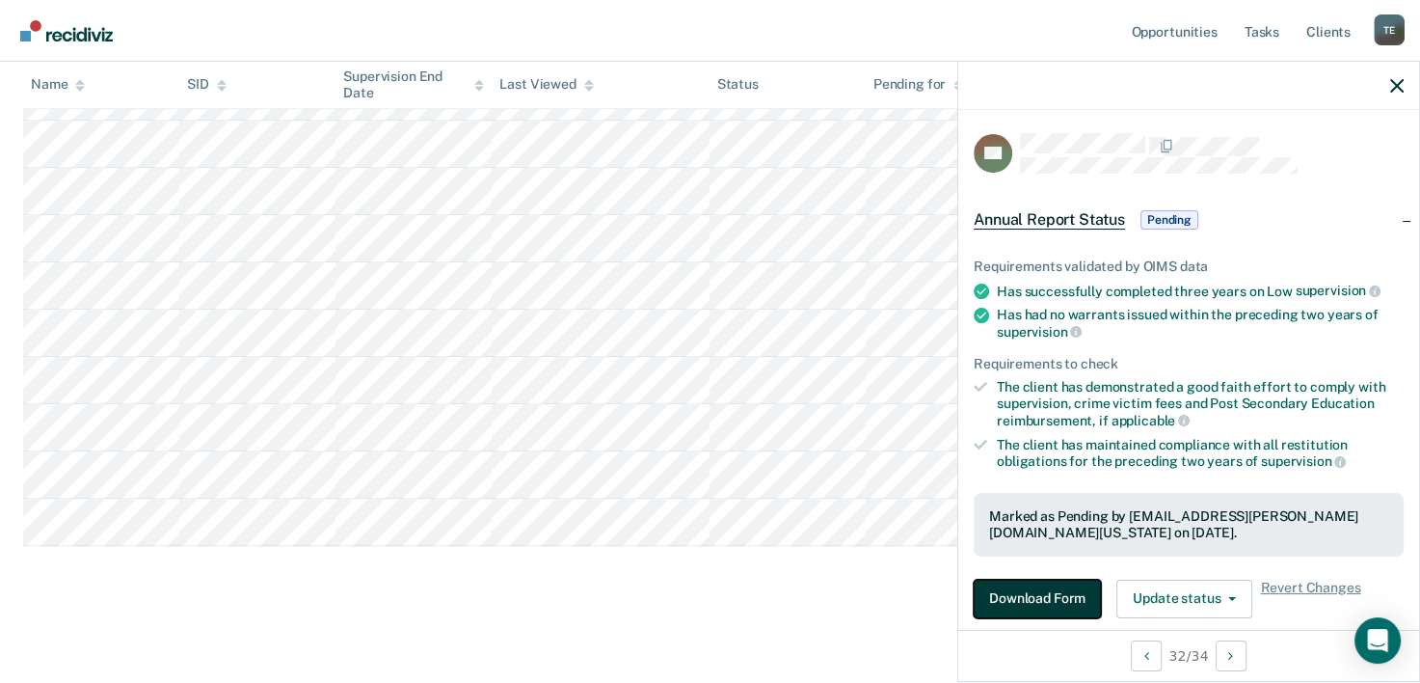
click at [1030, 583] on button "Download Form" at bounding box center [1037, 598] width 127 height 39
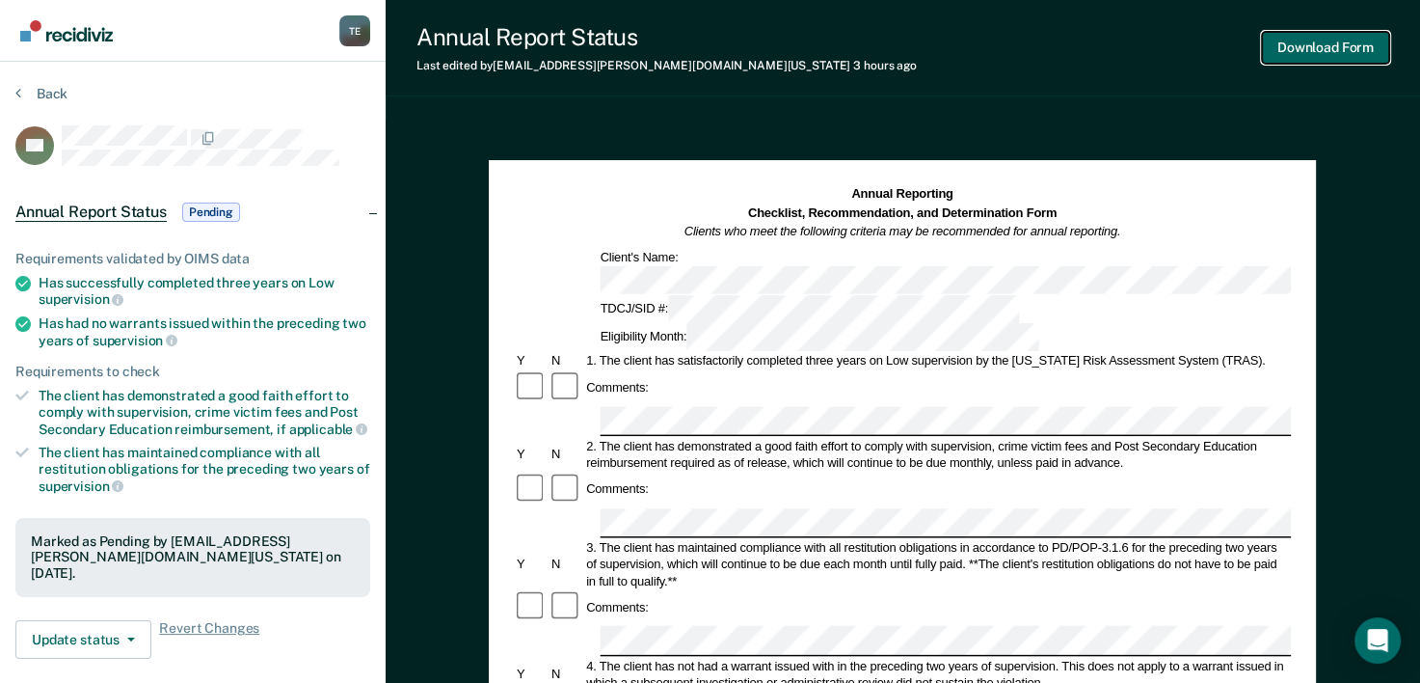
click at [1349, 46] on button "Download Form" at bounding box center [1325, 48] width 127 height 32
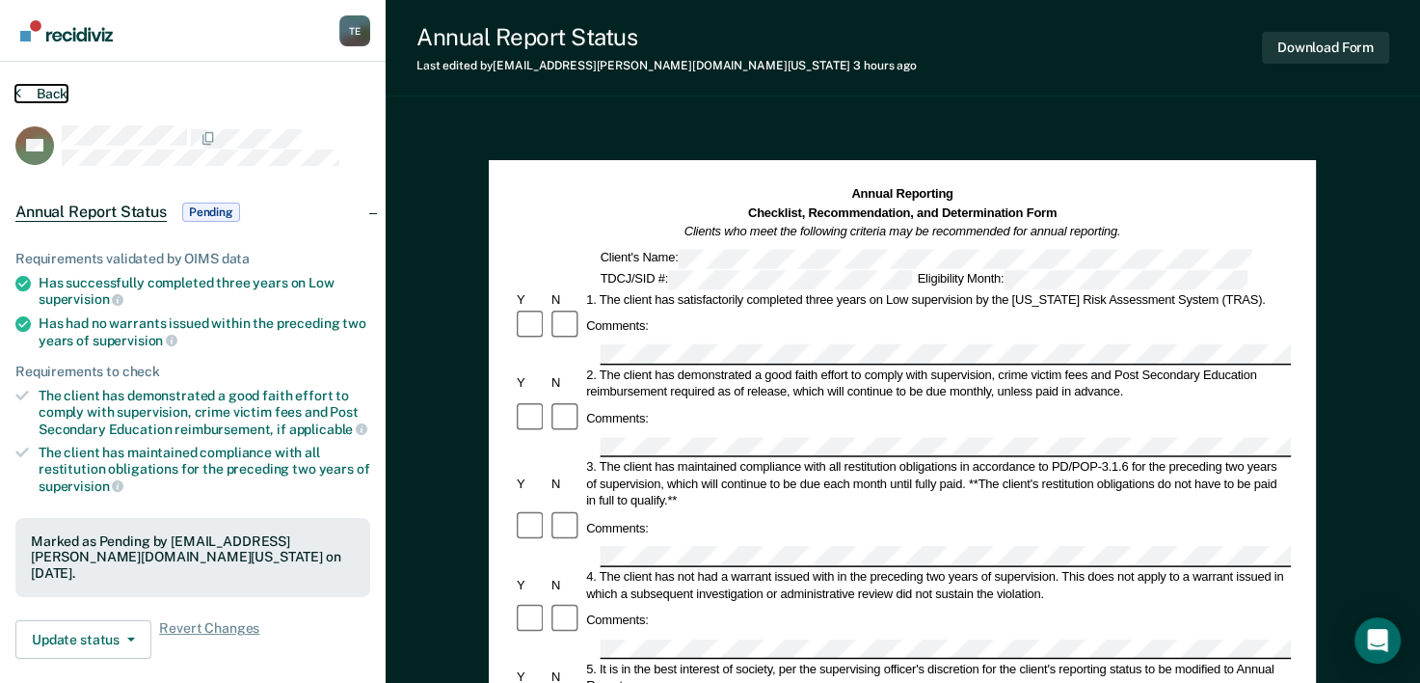
click at [48, 93] on button "Back" at bounding box center [41, 93] width 52 height 17
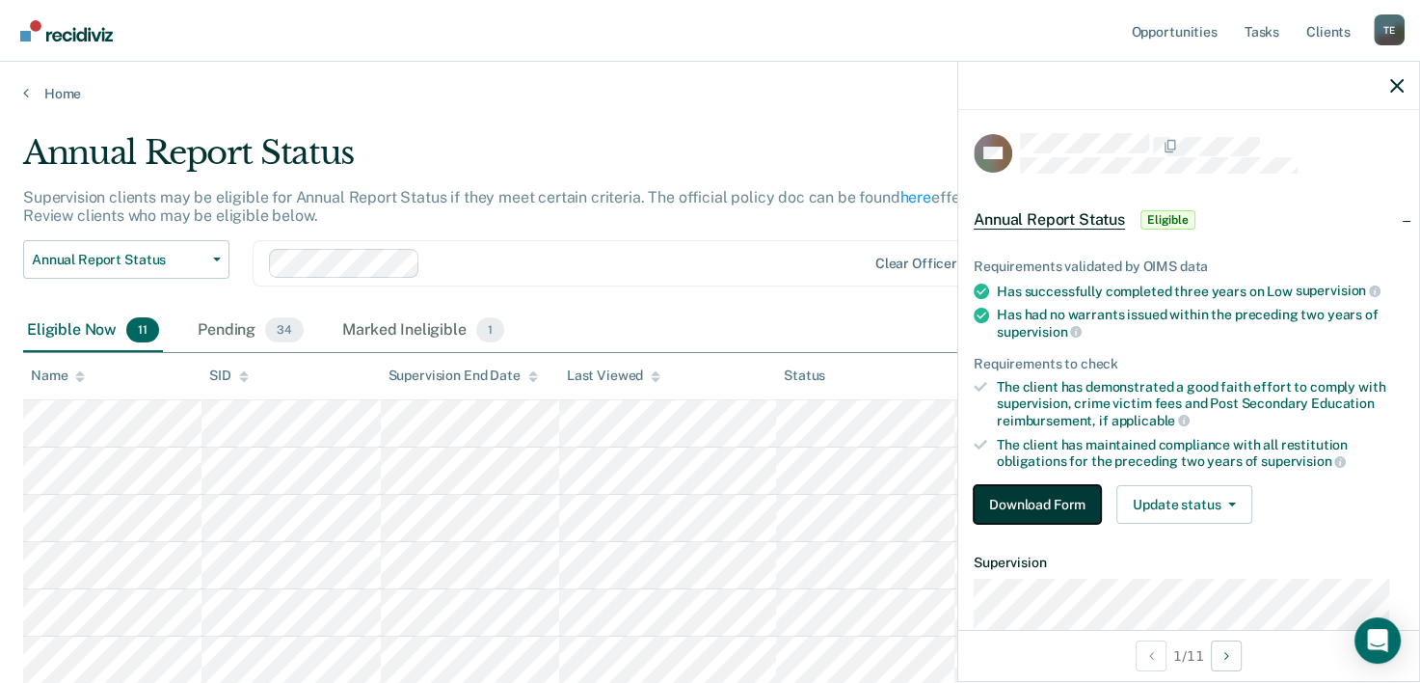
click at [1023, 504] on button "Download Form" at bounding box center [1037, 504] width 127 height 39
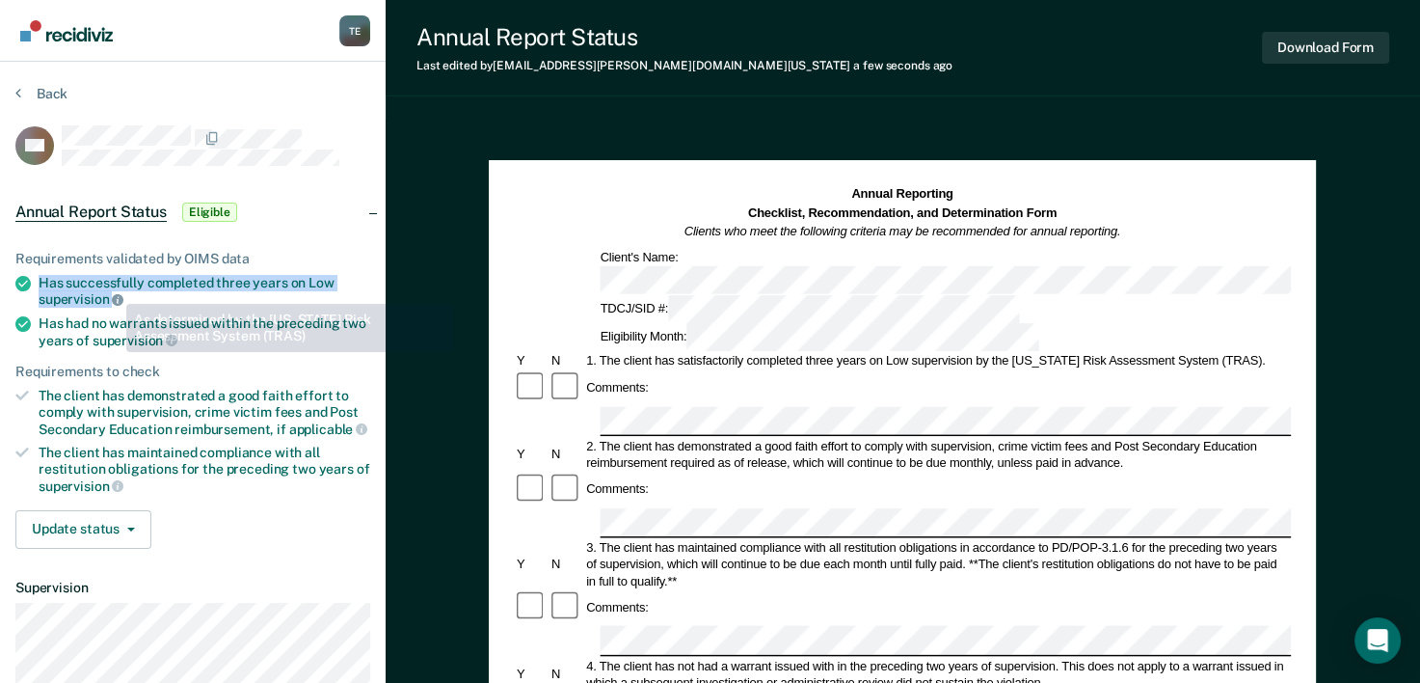
drag, startPoint x: 35, startPoint y: 271, endPoint x: 113, endPoint y: 289, distance: 80.2
click at [113, 289] on li "Has successfully completed three years on Low supervision" at bounding box center [192, 291] width 355 height 33
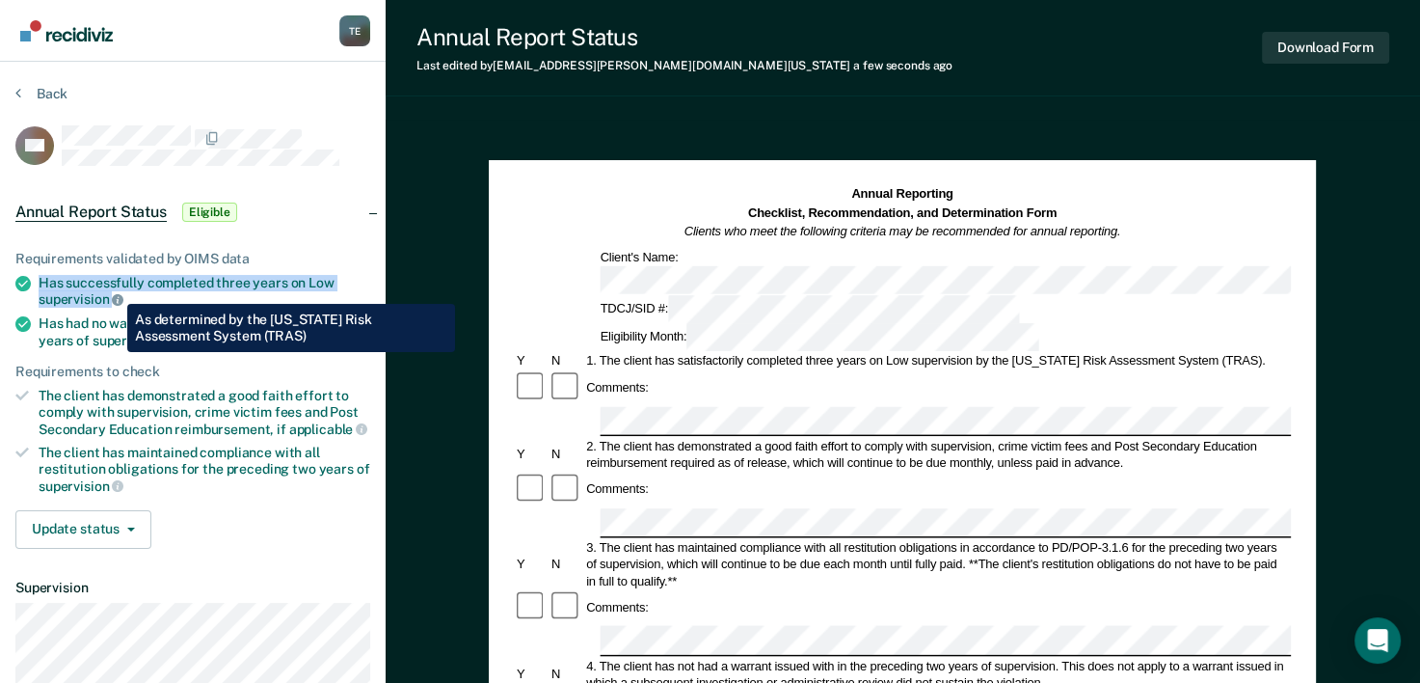
copy div "Has successfully completed three years on Low supervision"
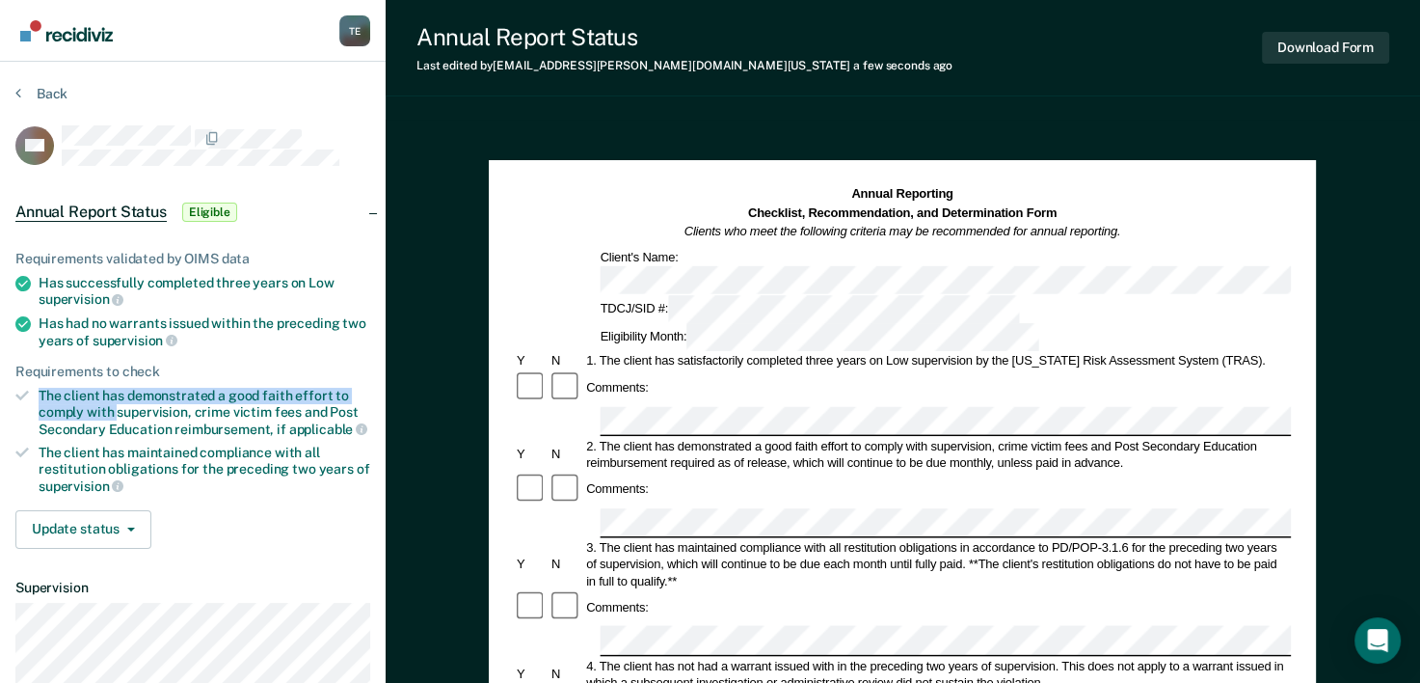
drag, startPoint x: 41, startPoint y: 390, endPoint x: 119, endPoint y: 413, distance: 80.5
click at [119, 413] on div "The client has demonstrated a good faith effort to comply with supervision, cri…" at bounding box center [205, 412] width 332 height 49
copy div "The client has demonstrated a good faith effort to comply with"
click at [42, 330] on div "Has had no warrants issued within the preceding two years of supervision" at bounding box center [205, 331] width 332 height 33
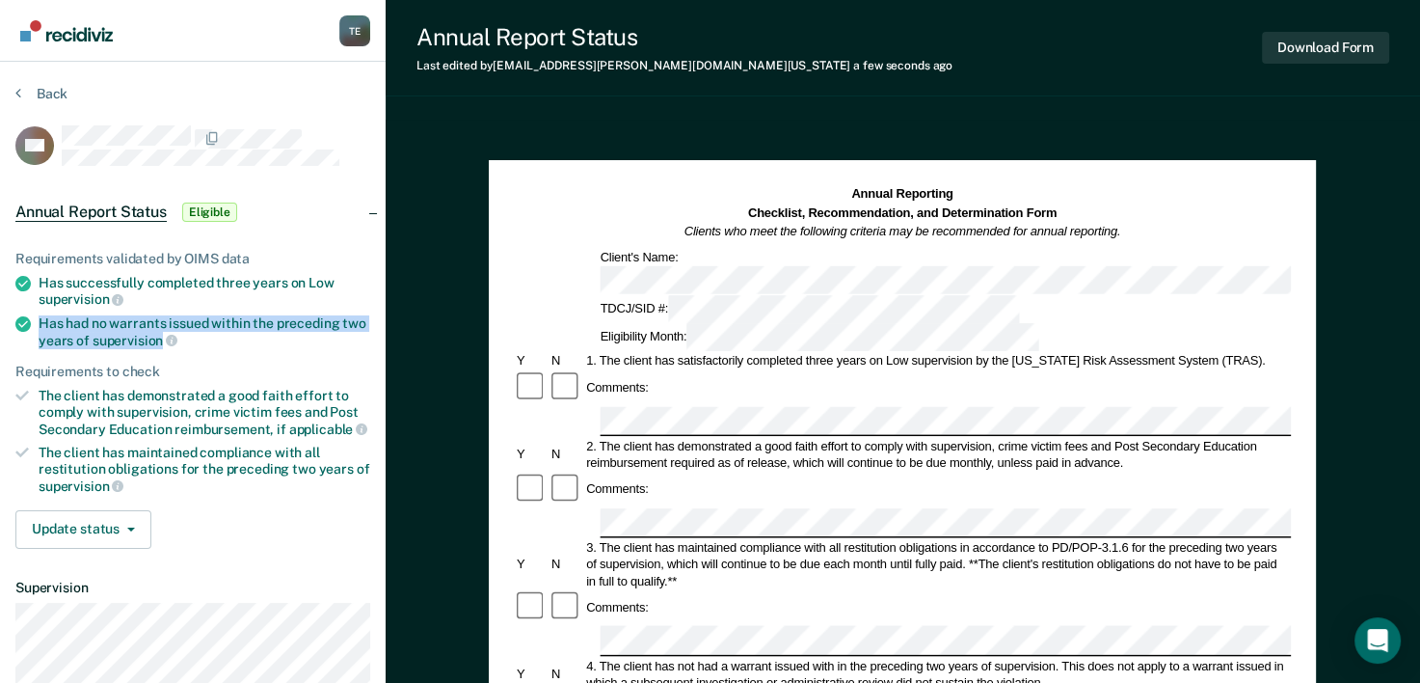
drag, startPoint x: 40, startPoint y: 320, endPoint x: 162, endPoint y: 339, distance: 123.0
click at [162, 339] on div "Has had no warrants issued within the preceding two years of supervision" at bounding box center [205, 331] width 332 height 33
copy div "Has had no warrants issued within the preceding two years of supervision"
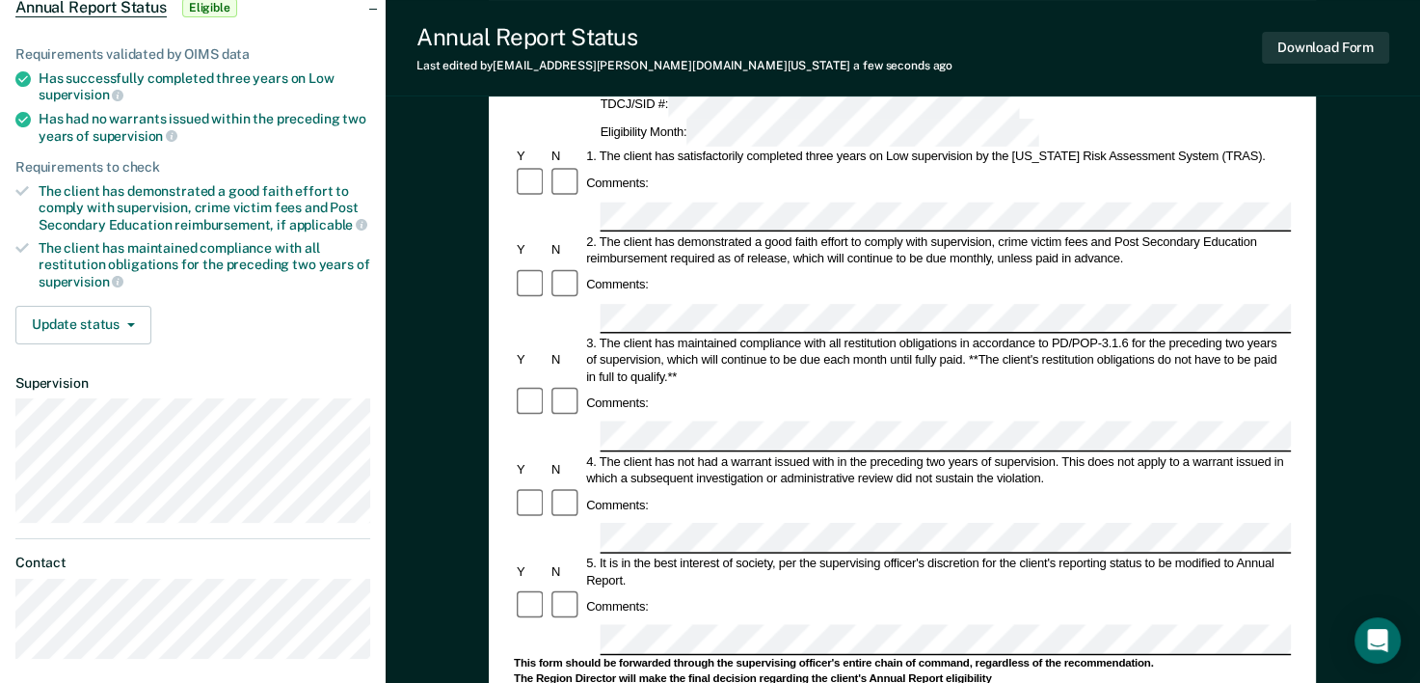
scroll to position [242, 0]
